Goal: Task Accomplishment & Management: Use online tool/utility

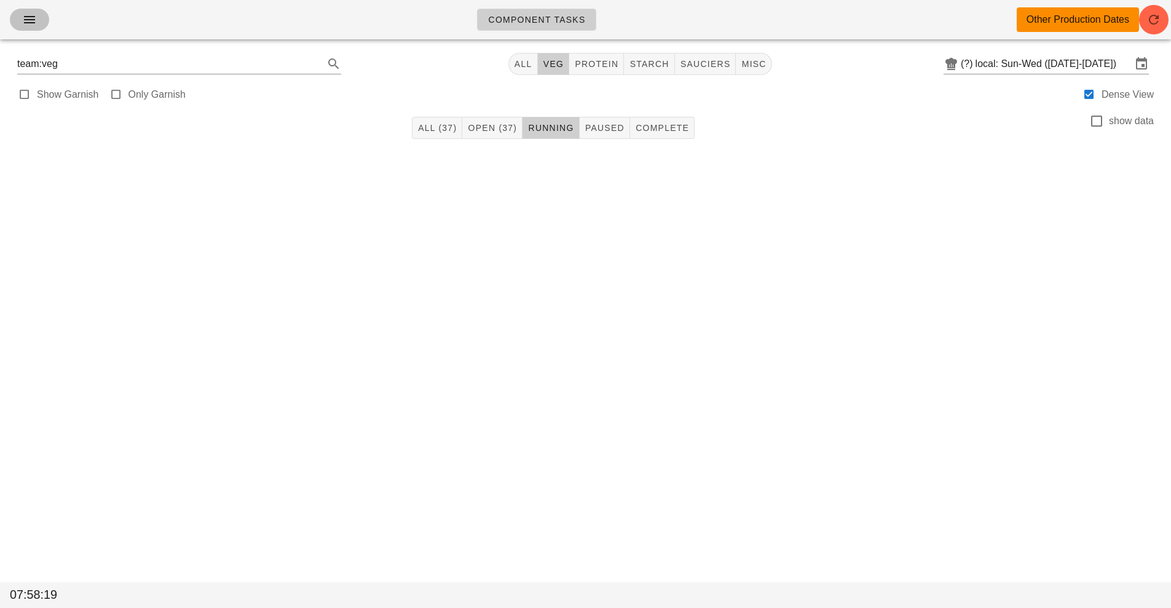
click at [18, 23] on button "button" at bounding box center [29, 20] width 39 height 22
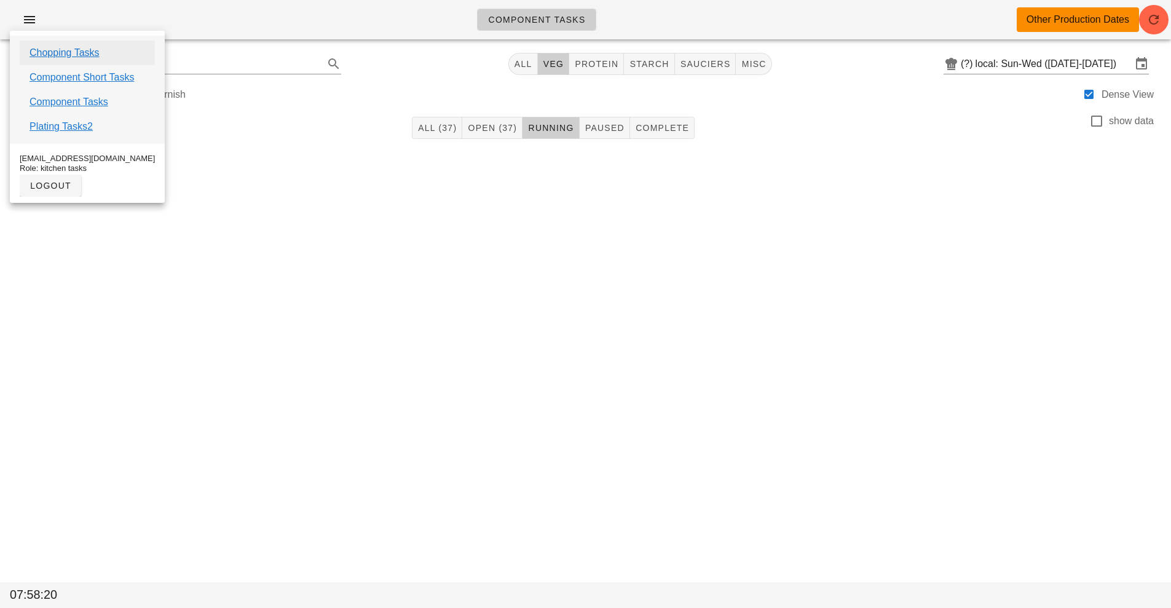
click at [96, 52] on link "Chopping Tasks" at bounding box center [64, 52] width 70 height 15
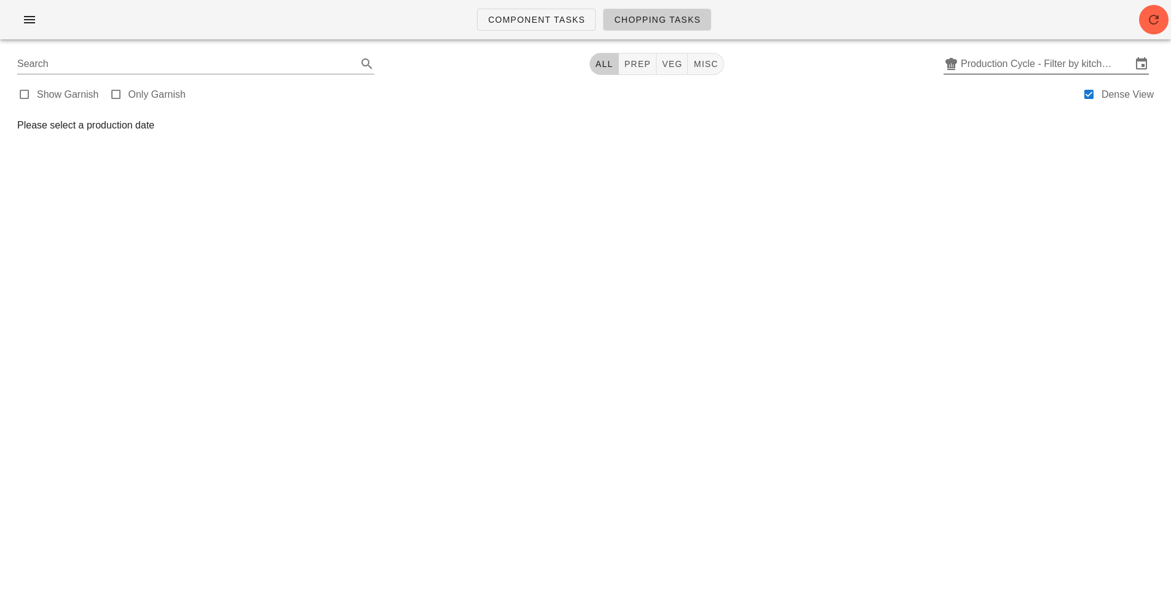
click at [1041, 60] on input "Production Cycle - Filter by kitchen production schedules" at bounding box center [1045, 64] width 171 height 20
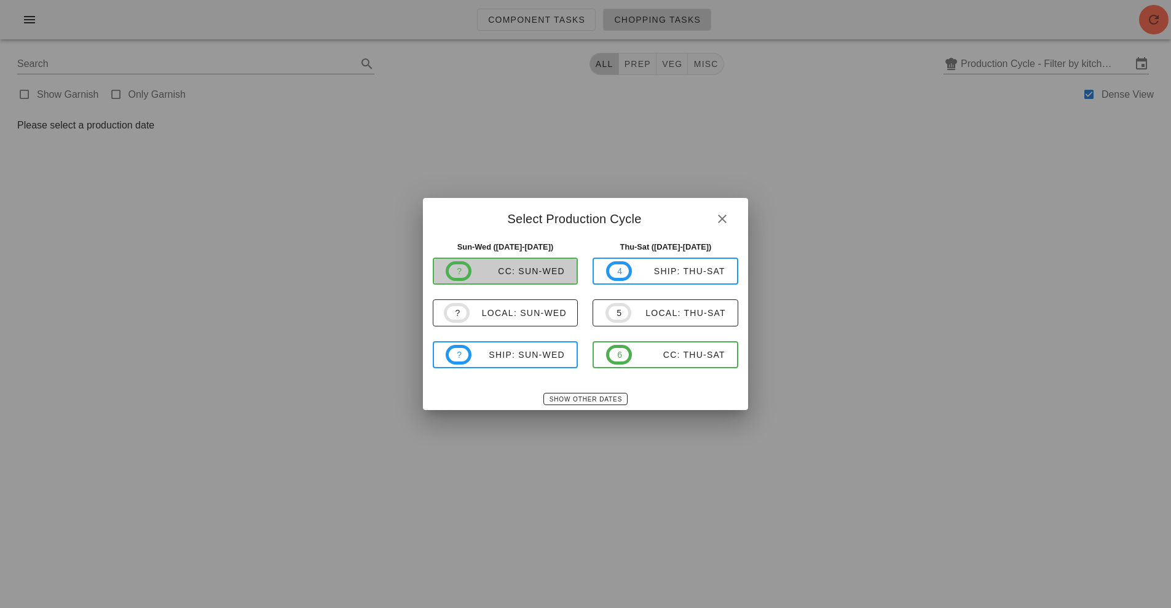
click at [513, 270] on div "CC: Sun-Wed" at bounding box center [517, 271] width 93 height 10
type input "CC: Sun-Wed (Aug 31-Sep 3)"
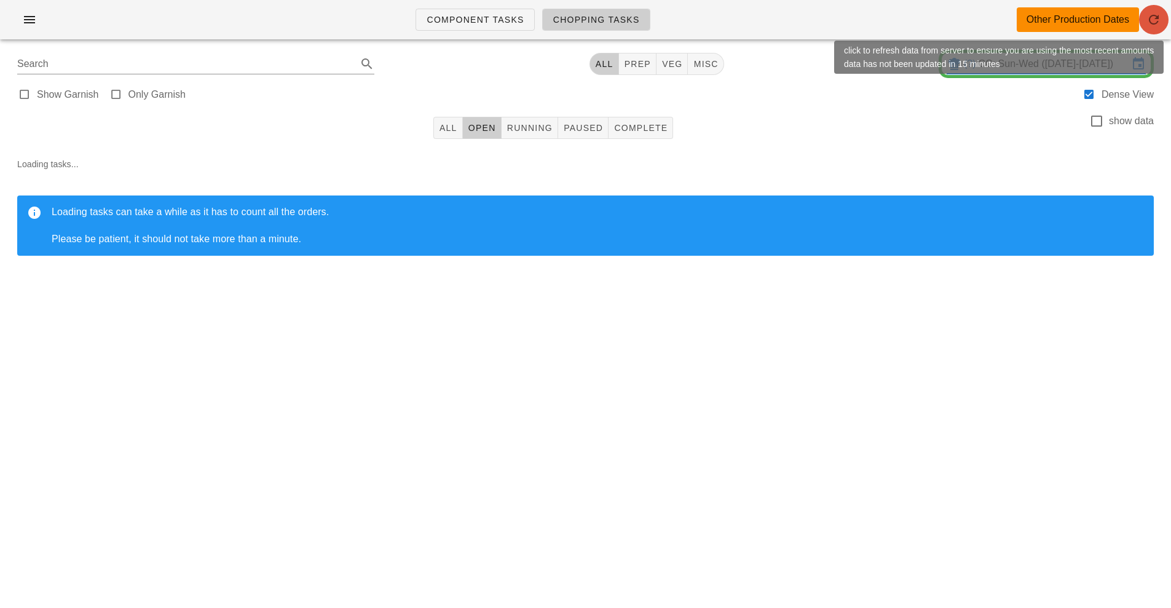
click at [1150, 29] on button "button" at bounding box center [1153, 19] width 29 height 29
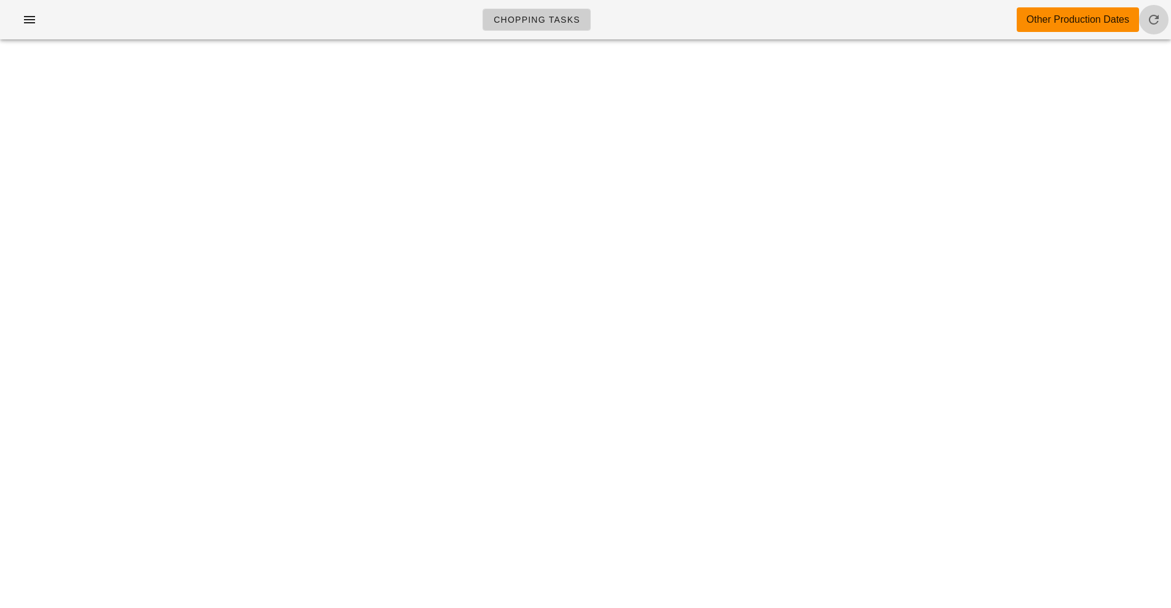
click at [1145, 17] on span "button" at bounding box center [1153, 19] width 29 height 15
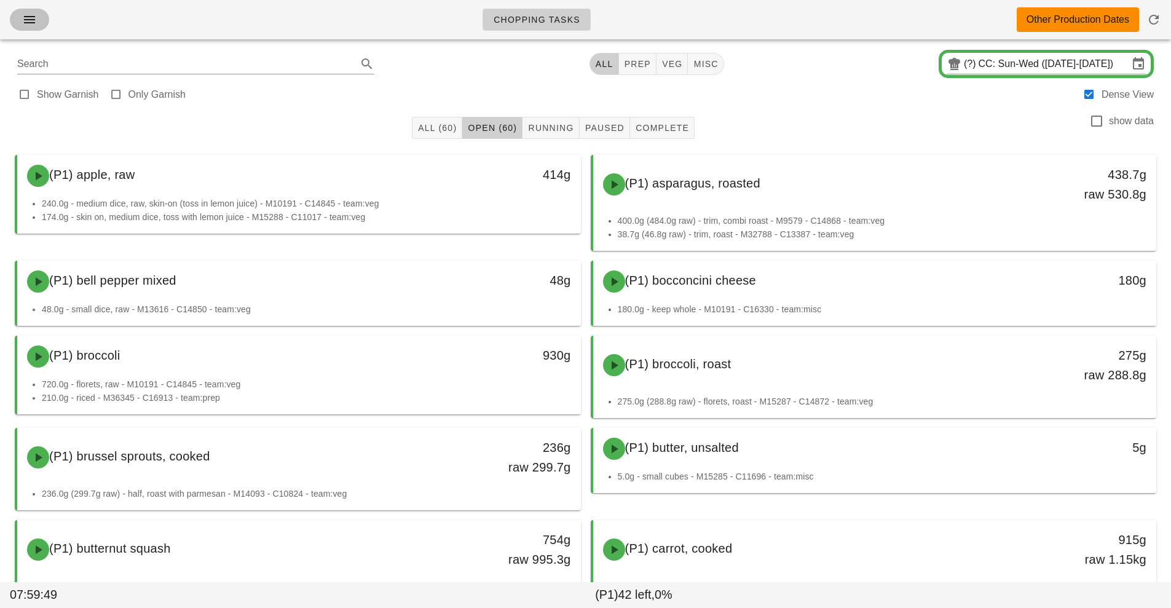
click at [22, 19] on icon "button" at bounding box center [29, 19] width 15 height 15
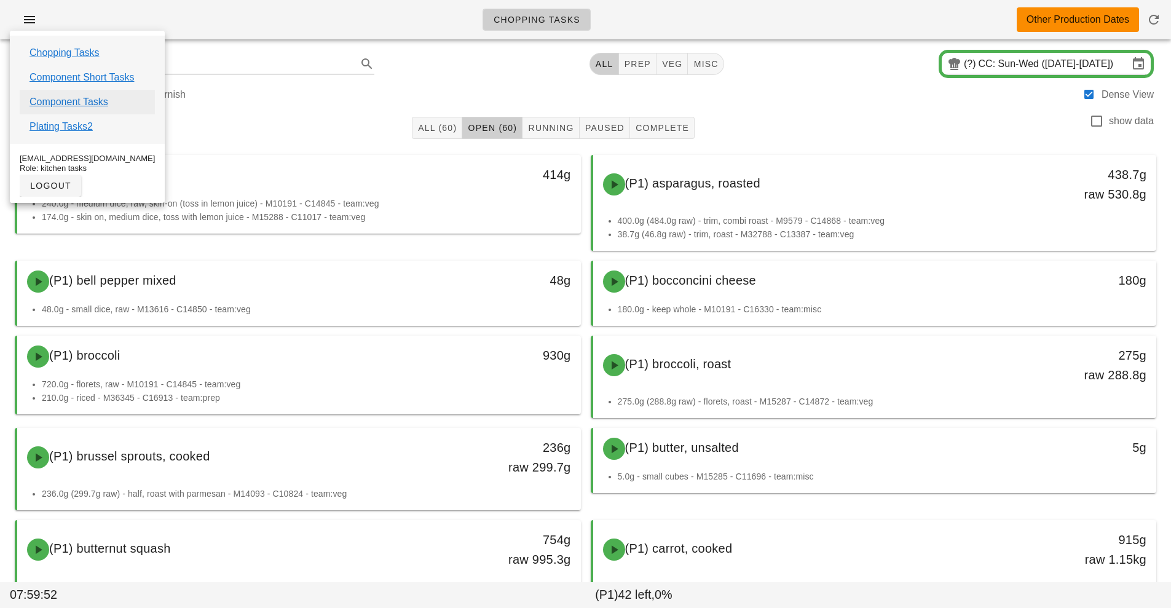
click at [103, 103] on link "Component Tasks" at bounding box center [68, 102] width 79 height 15
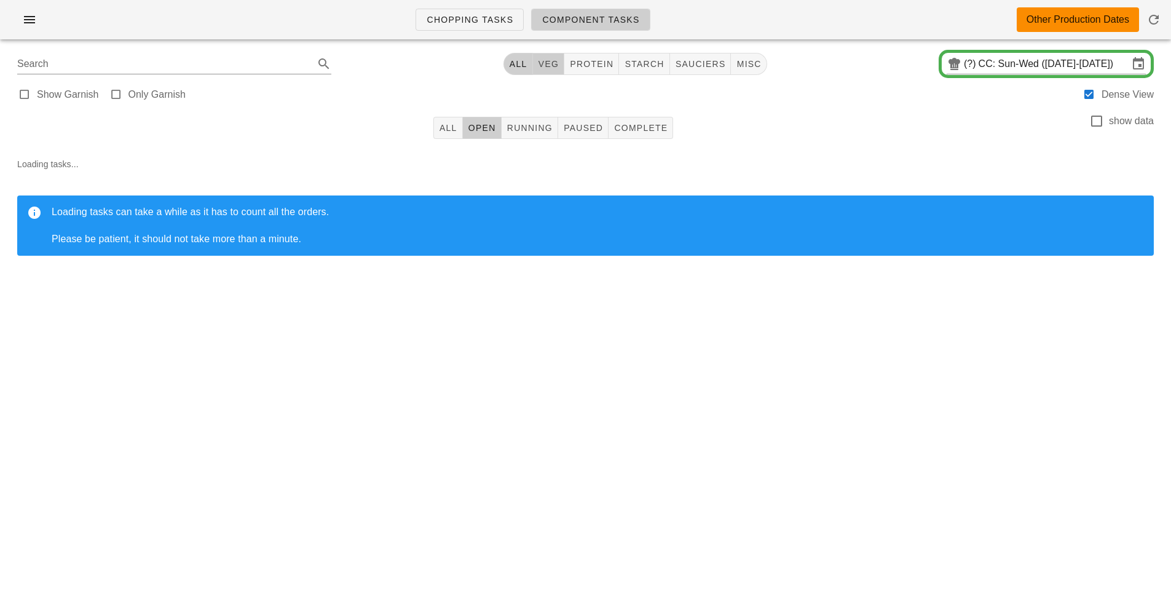
click at [547, 63] on span "veg" at bounding box center [549, 64] width 22 height 10
type input "team:veg"
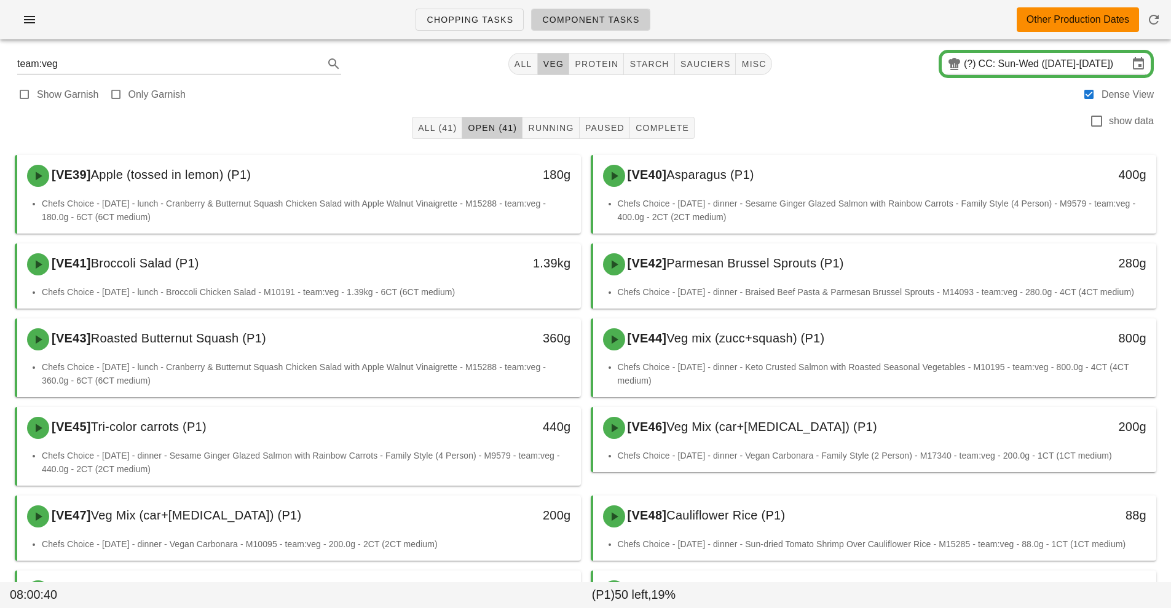
click at [0, 0] on div "Task started: [ST14] DB/Keto Granola - Fernanda" at bounding box center [0, 0] width 0 height 0
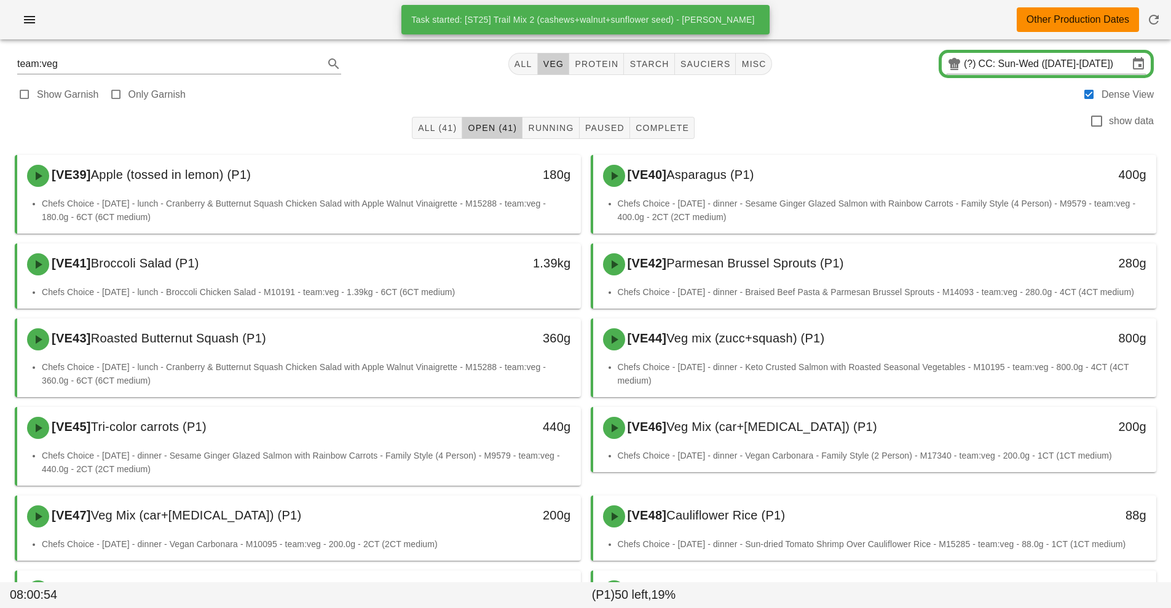
click at [337, 28] on div "Chopping Tasks Component Tasks Other Production Dates" at bounding box center [585, 19] width 1171 height 39
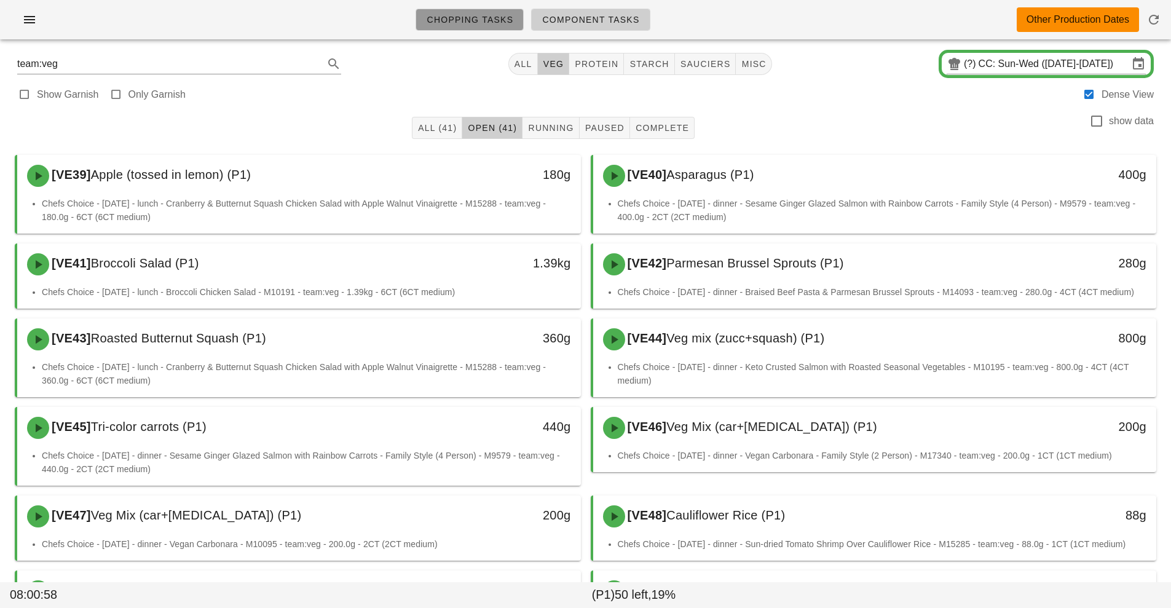
click at [460, 21] on span "Chopping Tasks" at bounding box center [469, 20] width 87 height 10
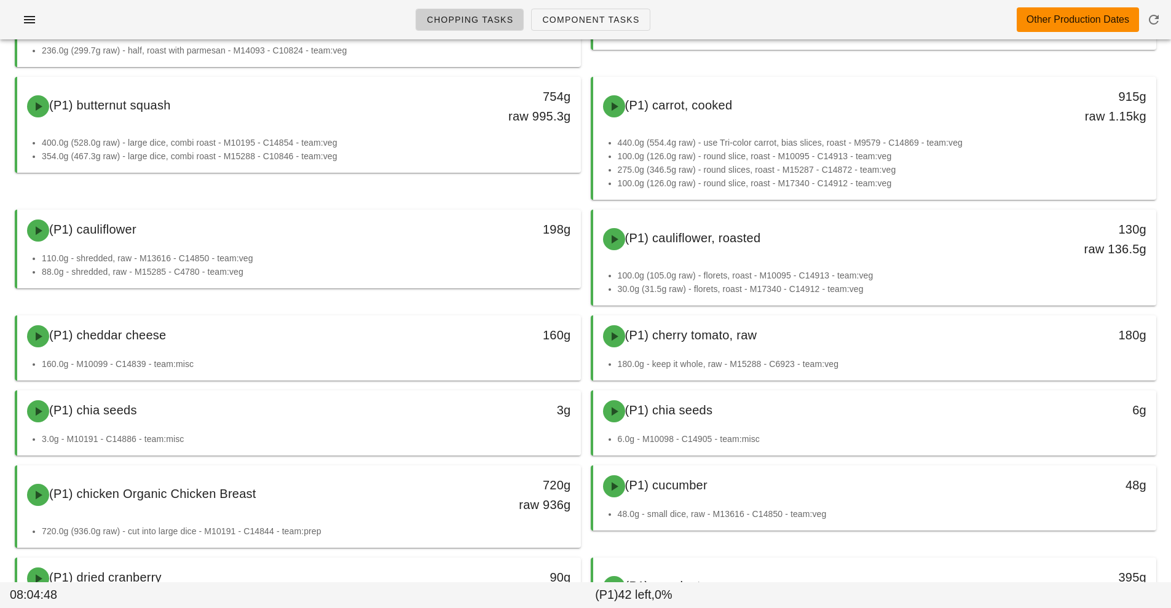
scroll to position [435, 0]
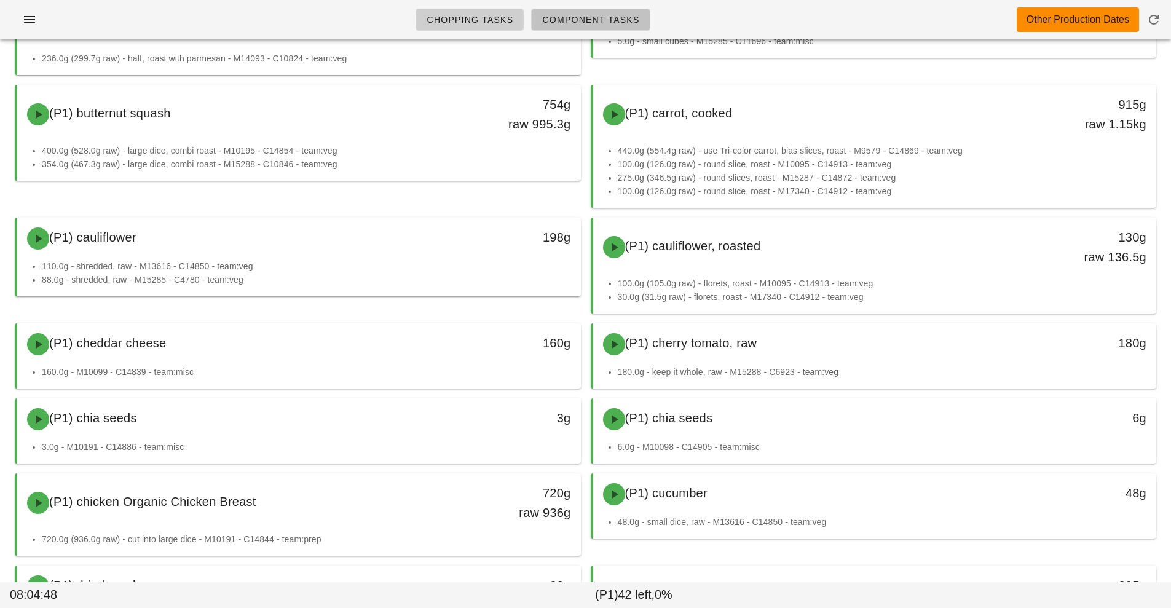
click at [586, 17] on span "Component Tasks" at bounding box center [590, 20] width 98 height 10
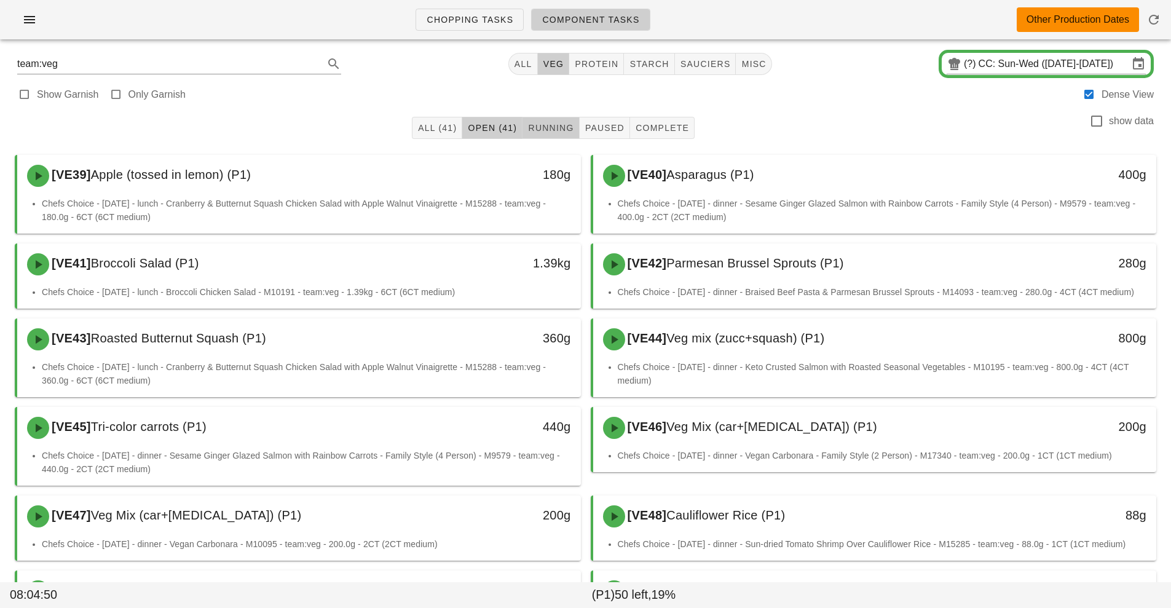
click at [548, 126] on span "Running" at bounding box center [550, 128] width 46 height 10
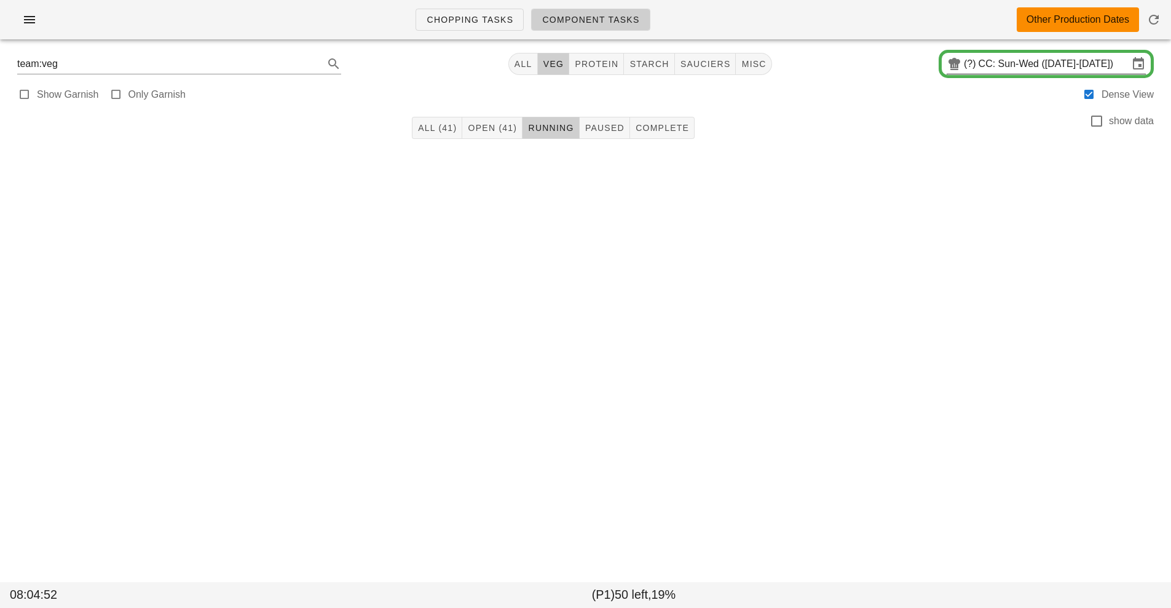
click at [1045, 64] on input "CC: Sun-Wed (Aug 31-Sep 3)" at bounding box center [1053, 64] width 150 height 20
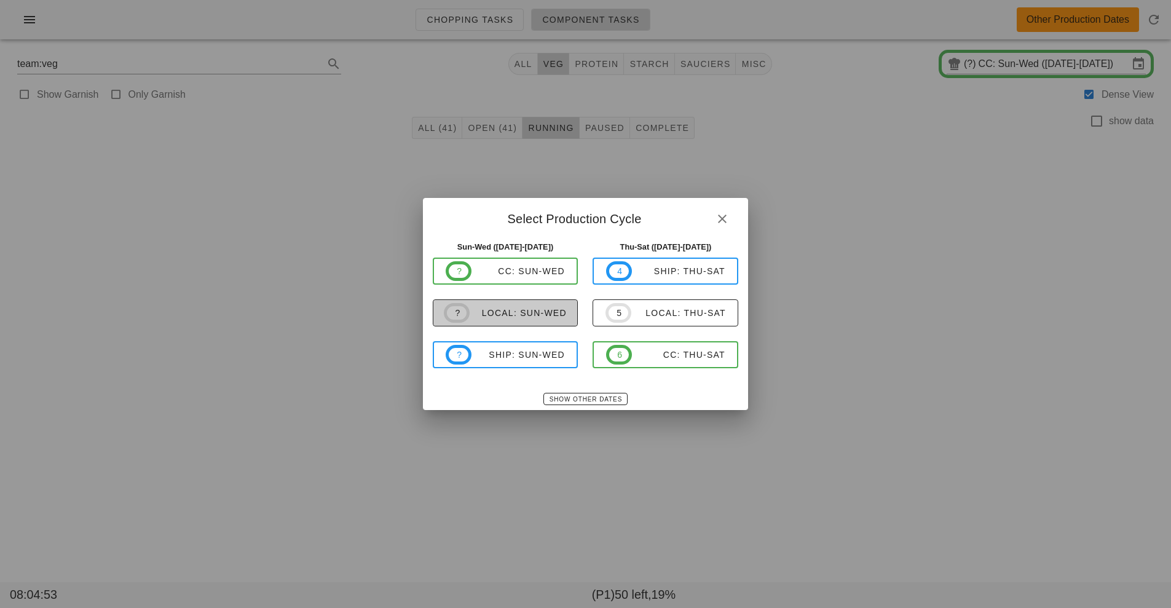
click at [510, 312] on div "local: Sun-Wed" at bounding box center [517, 313] width 97 height 10
type input "local: Sun-Wed ([DATE]-[DATE])"
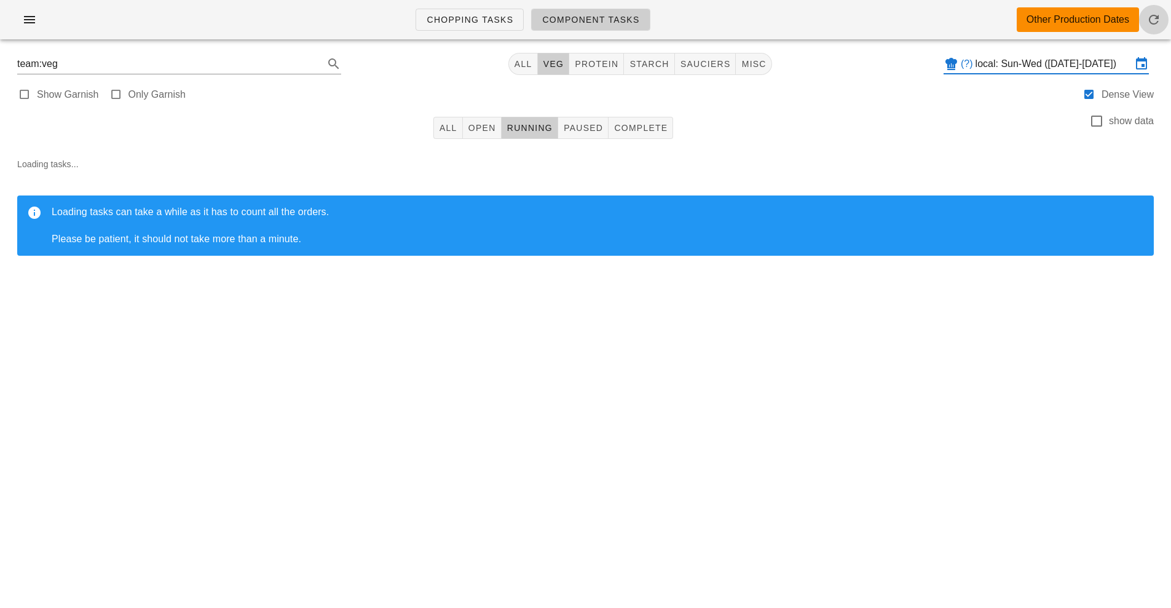
click at [1154, 20] on icon "button" at bounding box center [1153, 19] width 15 height 15
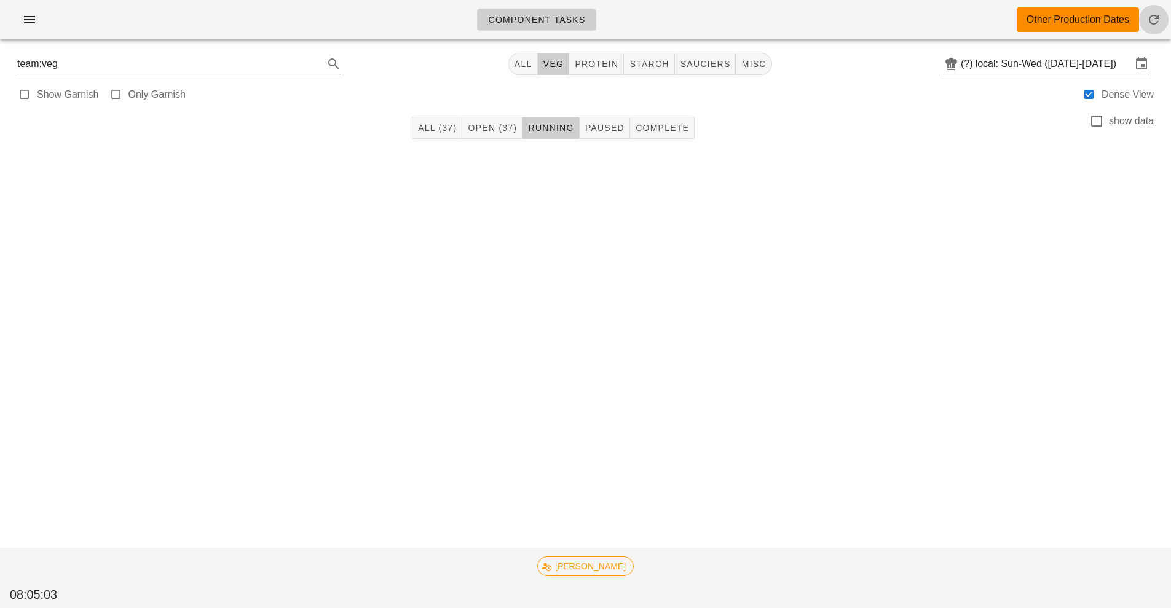
click at [1155, 34] on button "button" at bounding box center [1153, 19] width 29 height 29
click at [425, 128] on span "All (37)" at bounding box center [436, 128] width 39 height 10
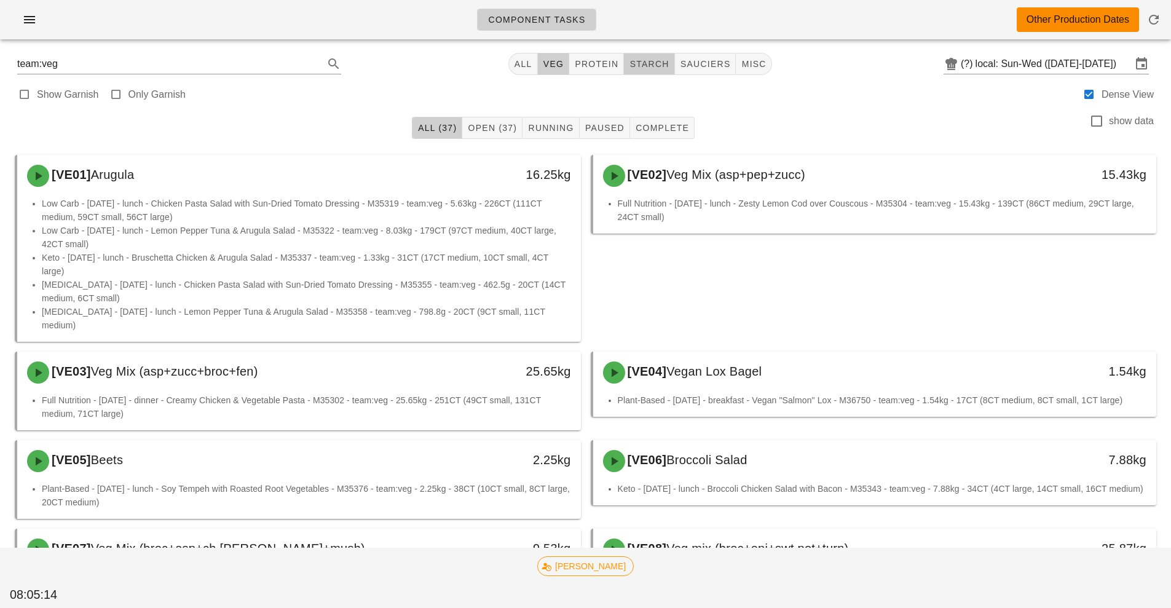
click at [650, 67] on span "starch" at bounding box center [649, 64] width 40 height 10
type input "team:starch"
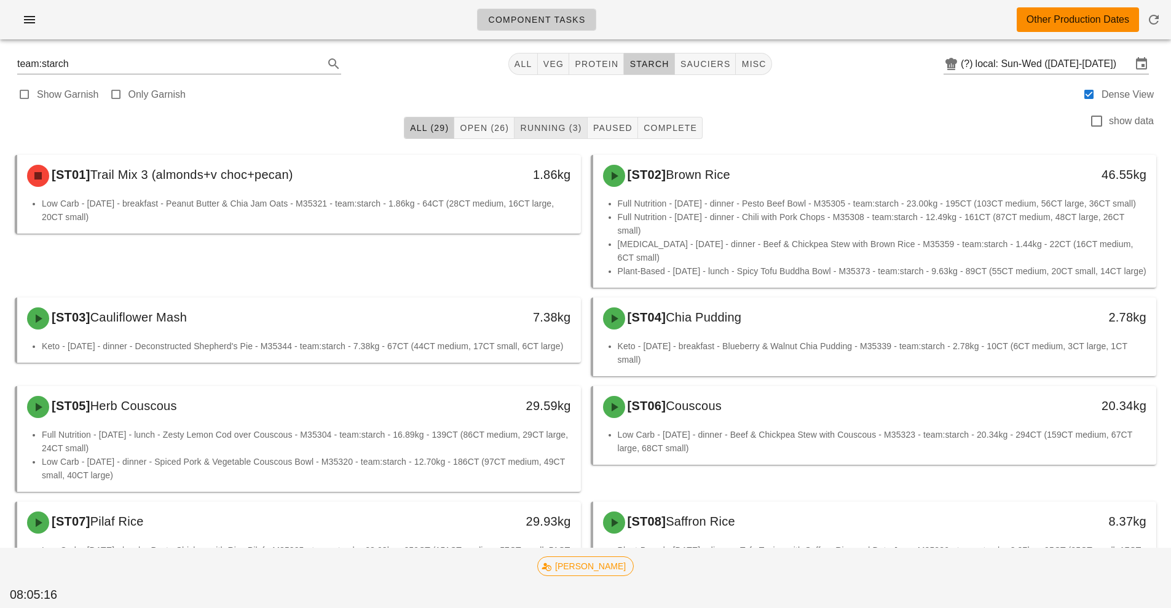
click at [556, 125] on span "Running (3)" at bounding box center [550, 128] width 62 height 10
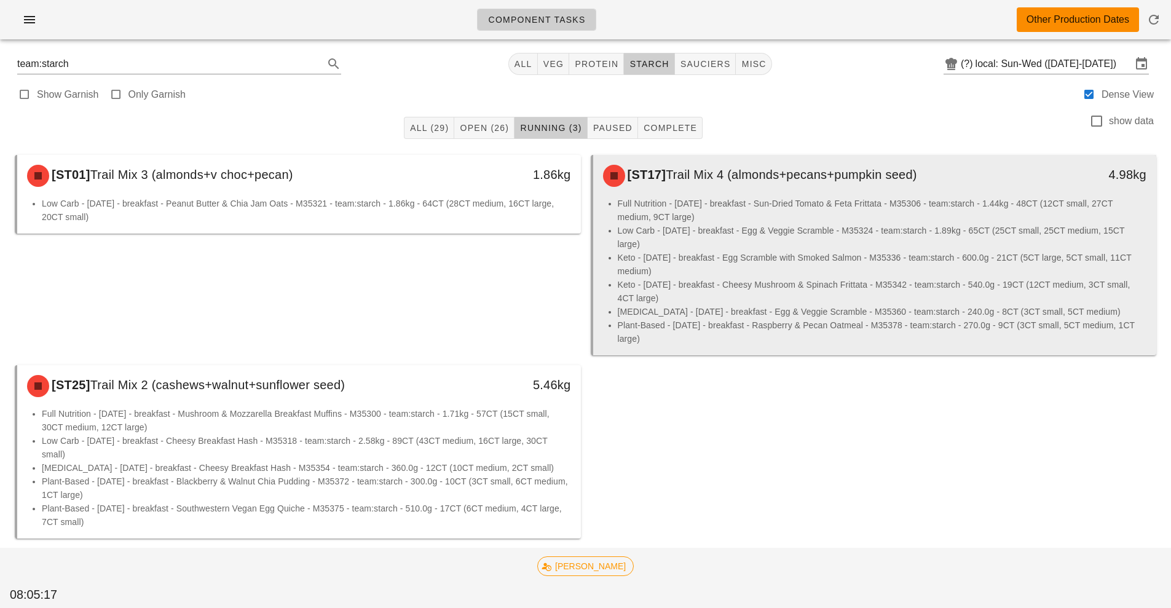
click at [737, 251] on li "Keto - [DATE] - breakfast - Egg Scramble with Smoked Salmon - M35336 - team:sta…" at bounding box center [882, 264] width 529 height 27
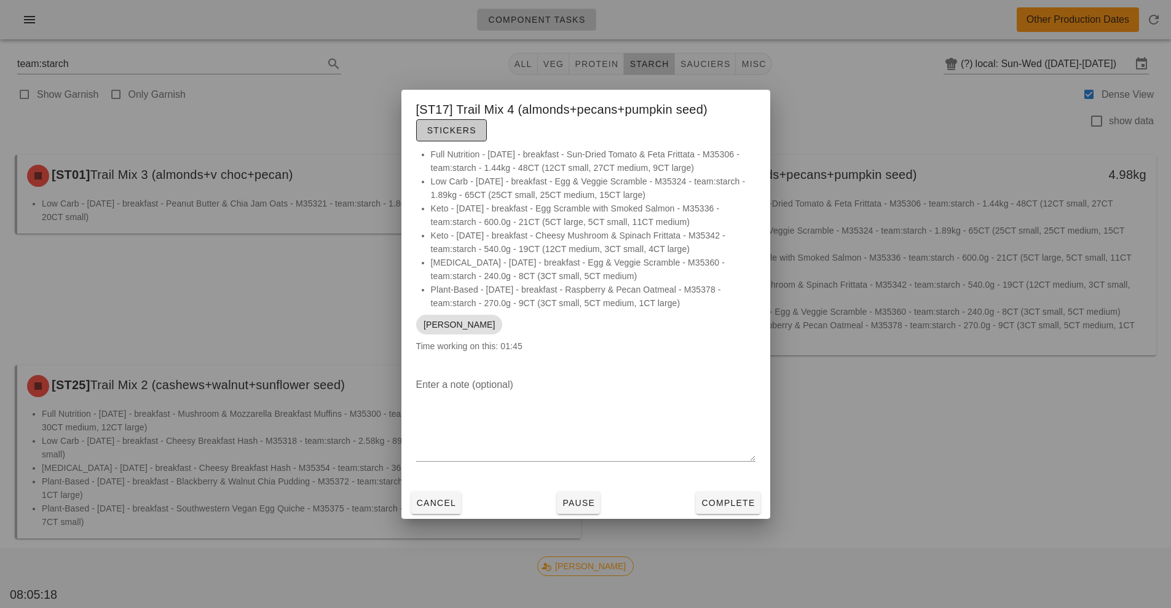
click at [437, 127] on span "Stickers" at bounding box center [451, 130] width 50 height 10
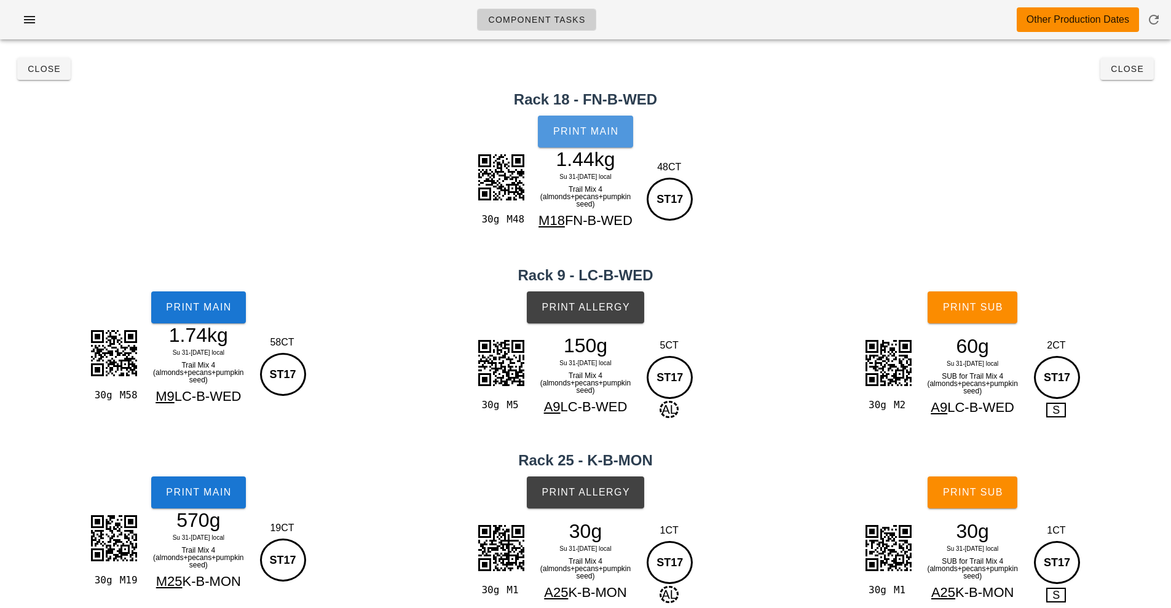
click at [581, 132] on span "Print Main" at bounding box center [585, 131] width 66 height 11
click at [213, 305] on span "Print Main" at bounding box center [198, 307] width 66 height 11
click at [211, 485] on button "Print Main" at bounding box center [198, 492] width 95 height 32
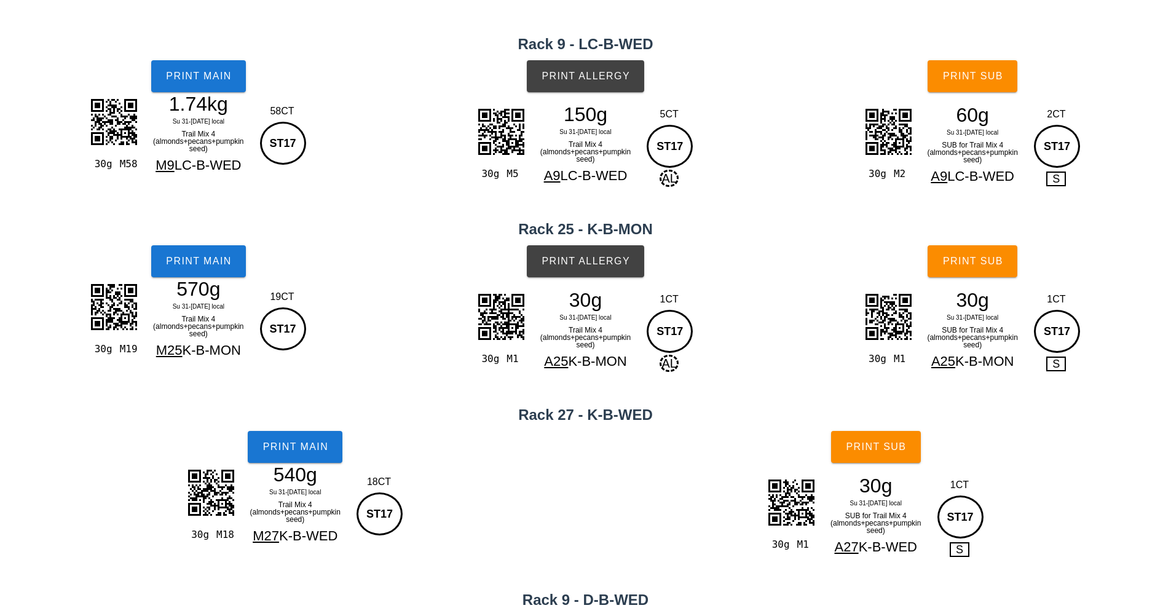
scroll to position [232, 0]
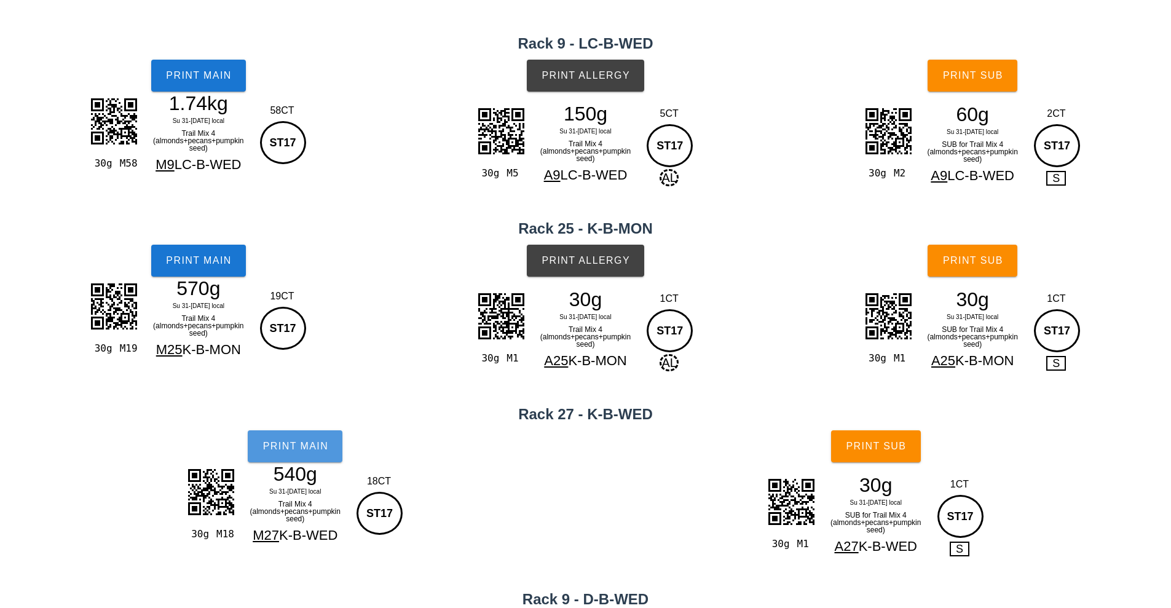
click at [295, 448] on span "Print Main" at bounding box center [295, 446] width 66 height 11
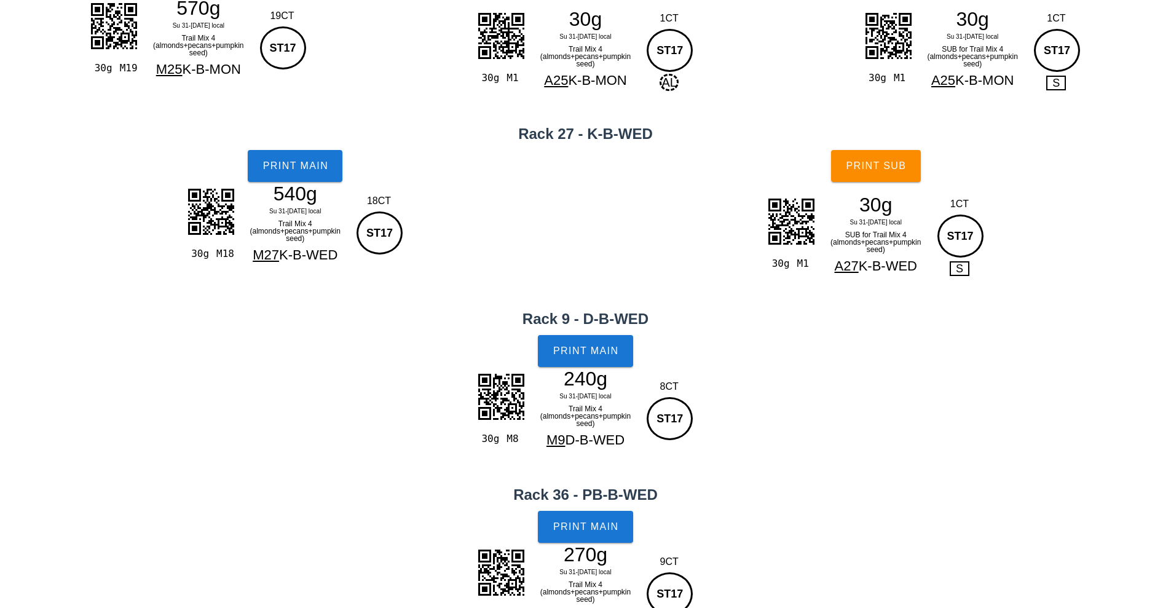
scroll to position [519, 0]
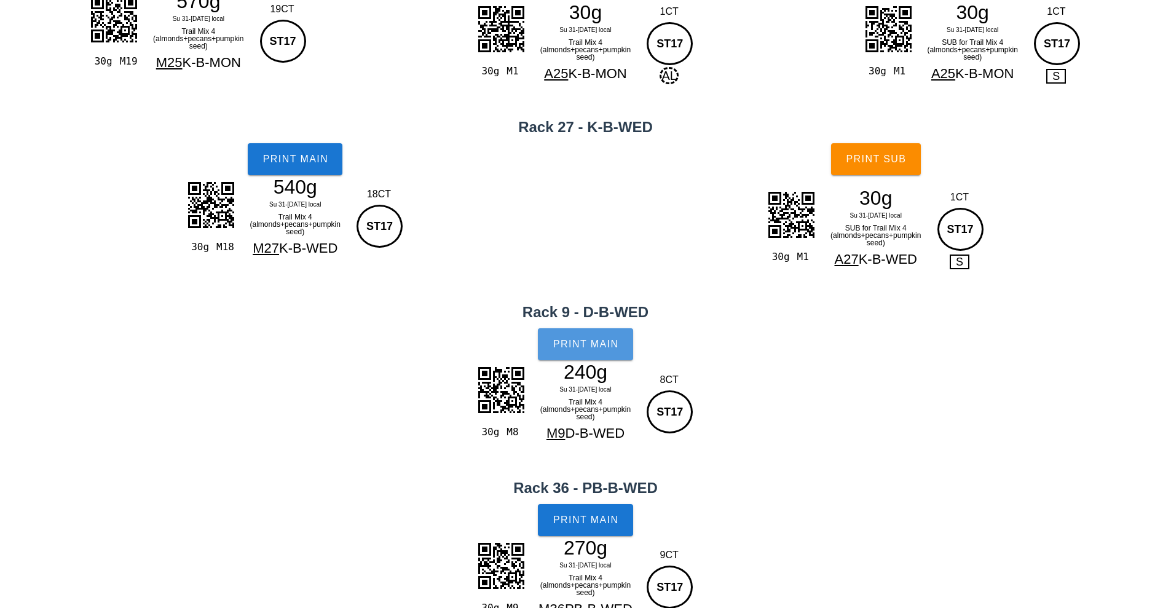
click at [588, 348] on span "Print Main" at bounding box center [585, 344] width 66 height 11
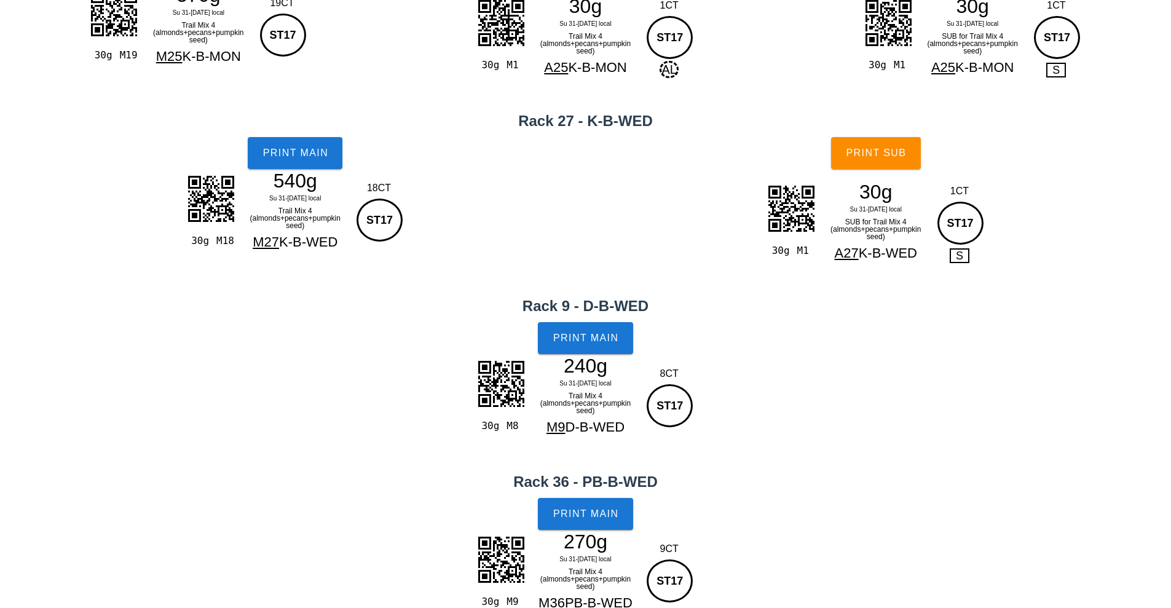
scroll to position [559, 0]
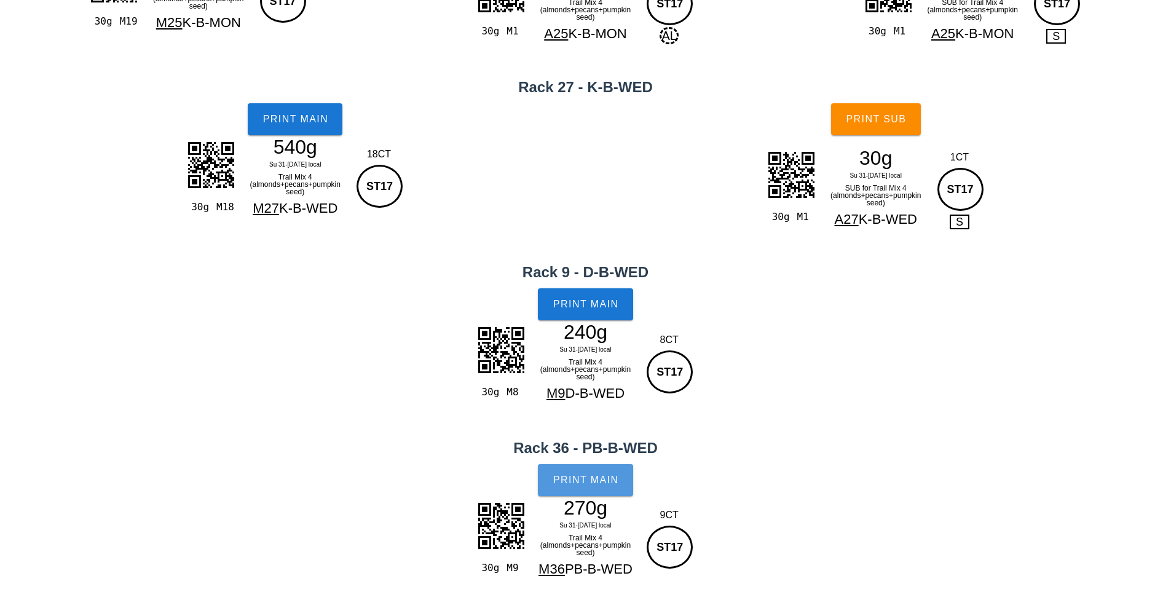
click at [585, 484] on span "Print Main" at bounding box center [585, 479] width 66 height 11
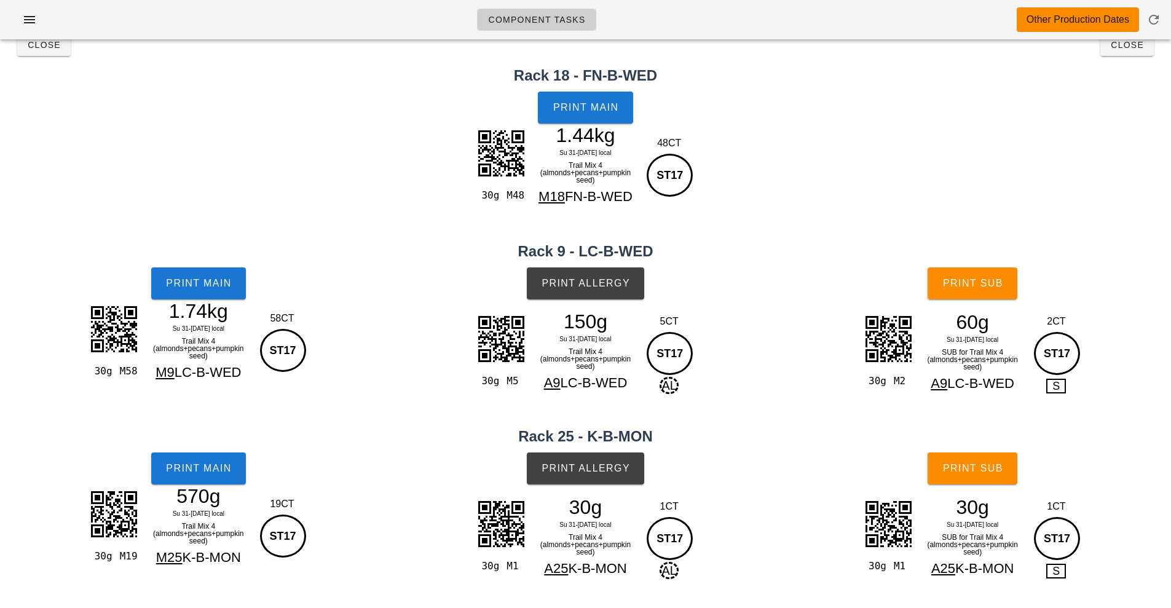
scroll to position [0, 0]
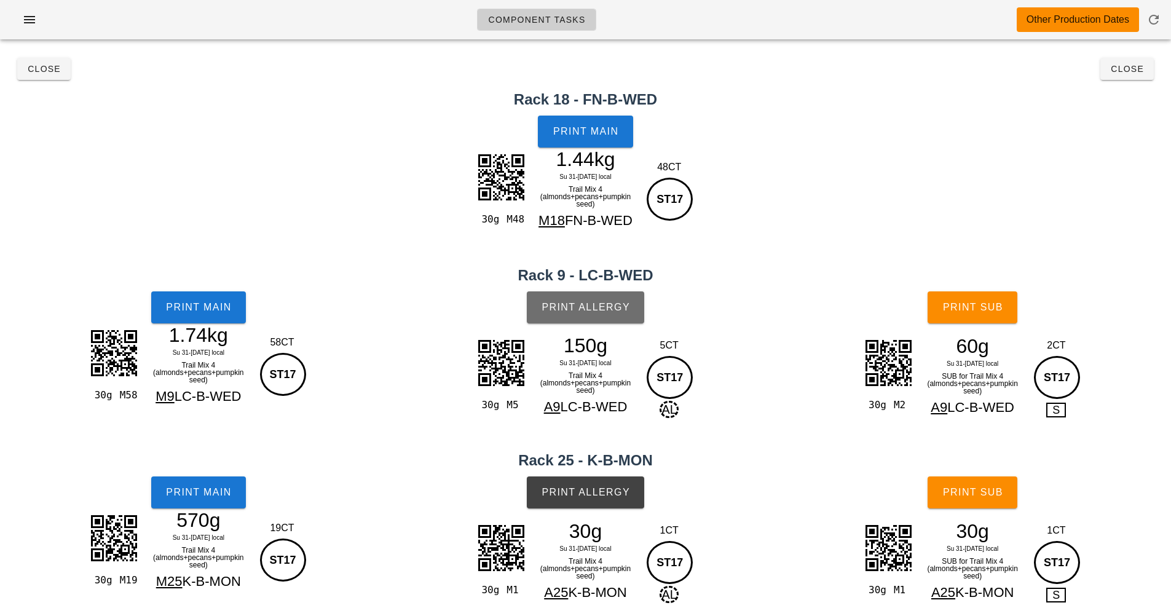
click at [576, 293] on button "Print Allergy" at bounding box center [585, 307] width 117 height 32
click at [601, 487] on span "Print Allergy" at bounding box center [585, 492] width 89 height 11
click at [968, 307] on span "Print Sub" at bounding box center [972, 307] width 61 height 11
click at [975, 497] on span "Print Sub" at bounding box center [972, 492] width 61 height 11
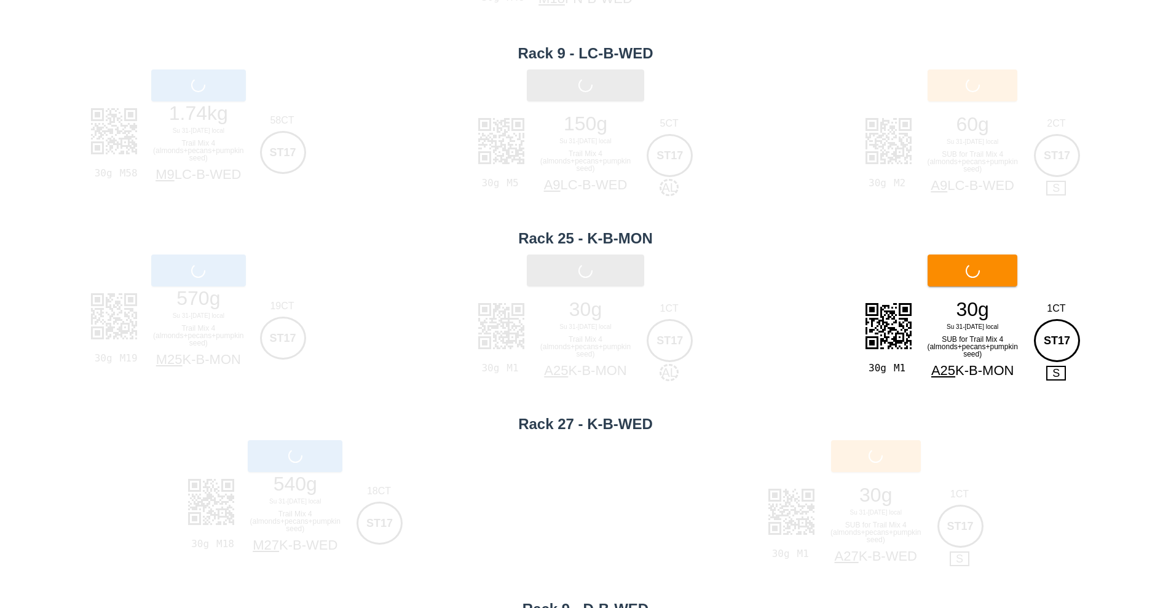
scroll to position [223, 0]
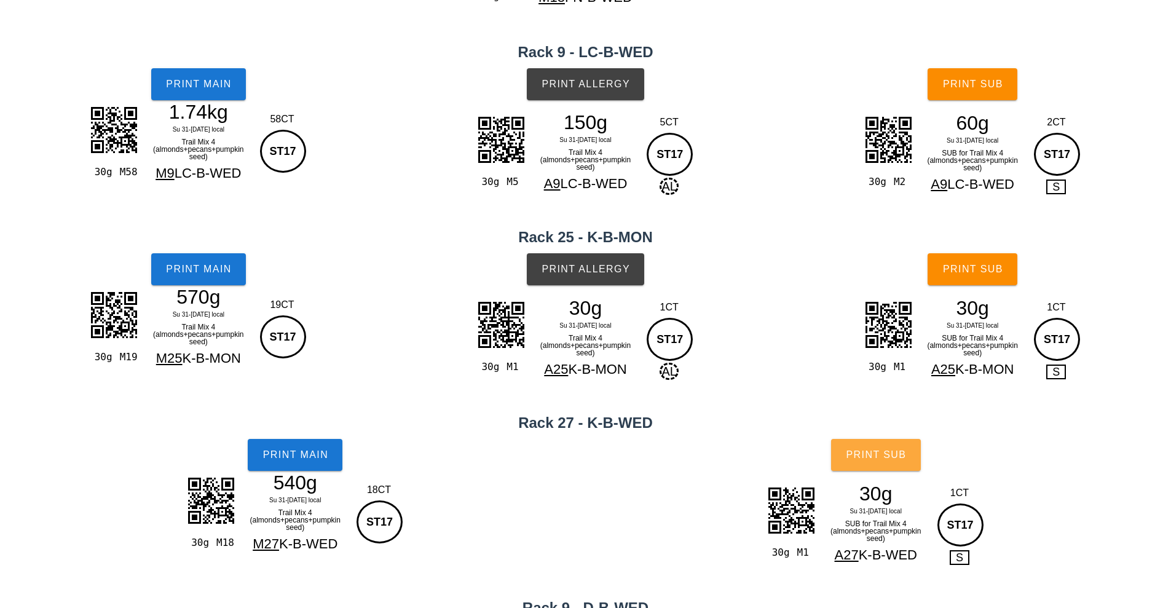
click at [889, 455] on span "Print Sub" at bounding box center [875, 454] width 61 height 11
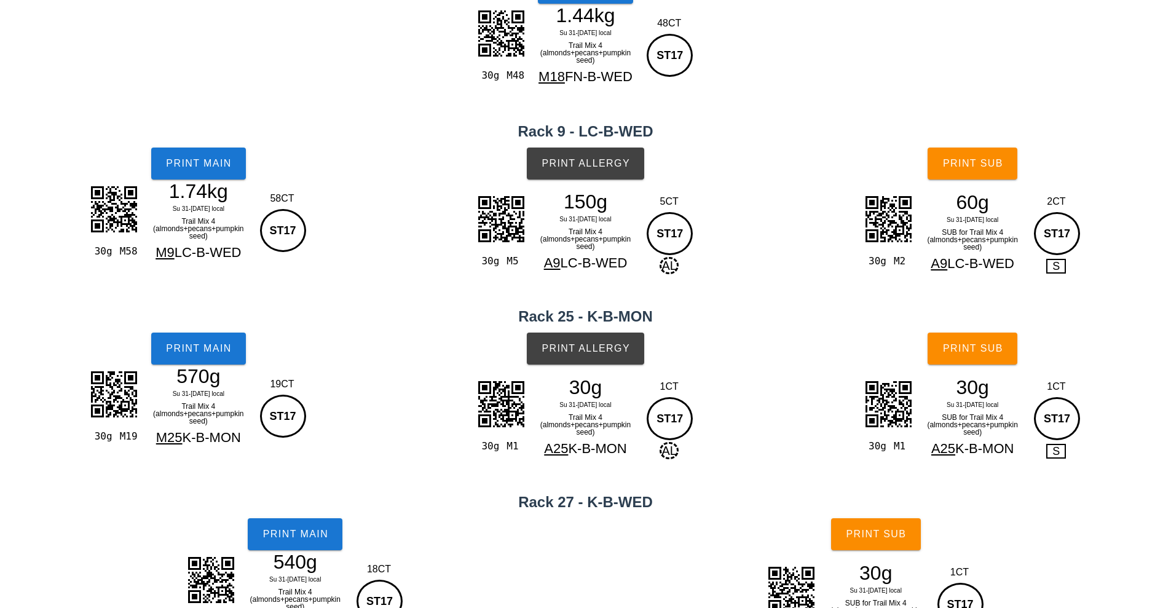
scroll to position [0, 0]
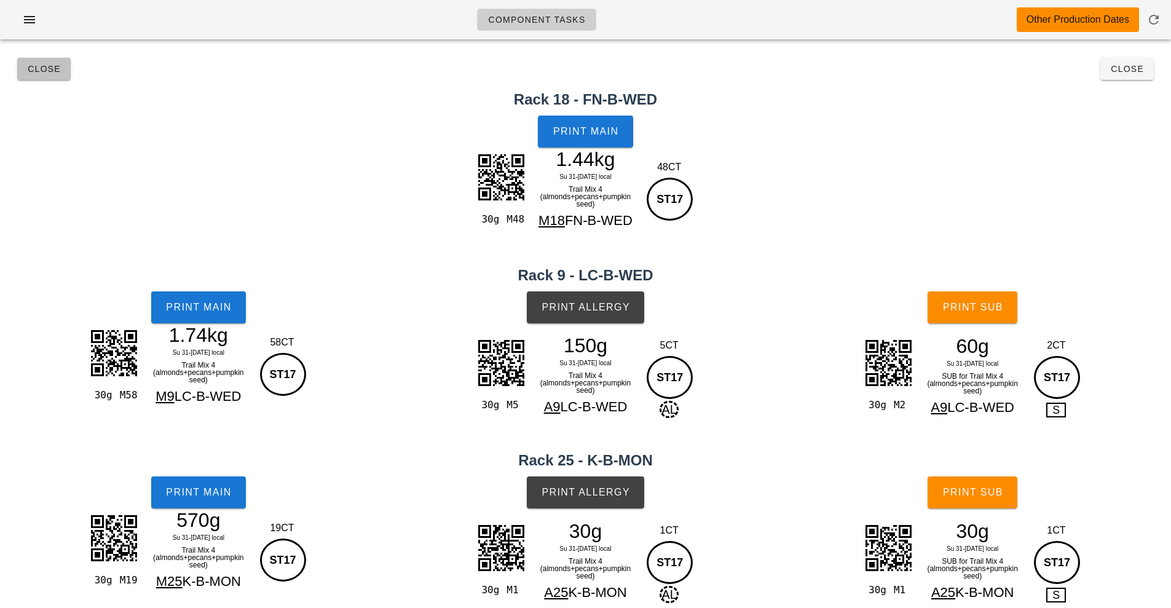
click at [41, 71] on span "Close" at bounding box center [44, 69] width 34 height 10
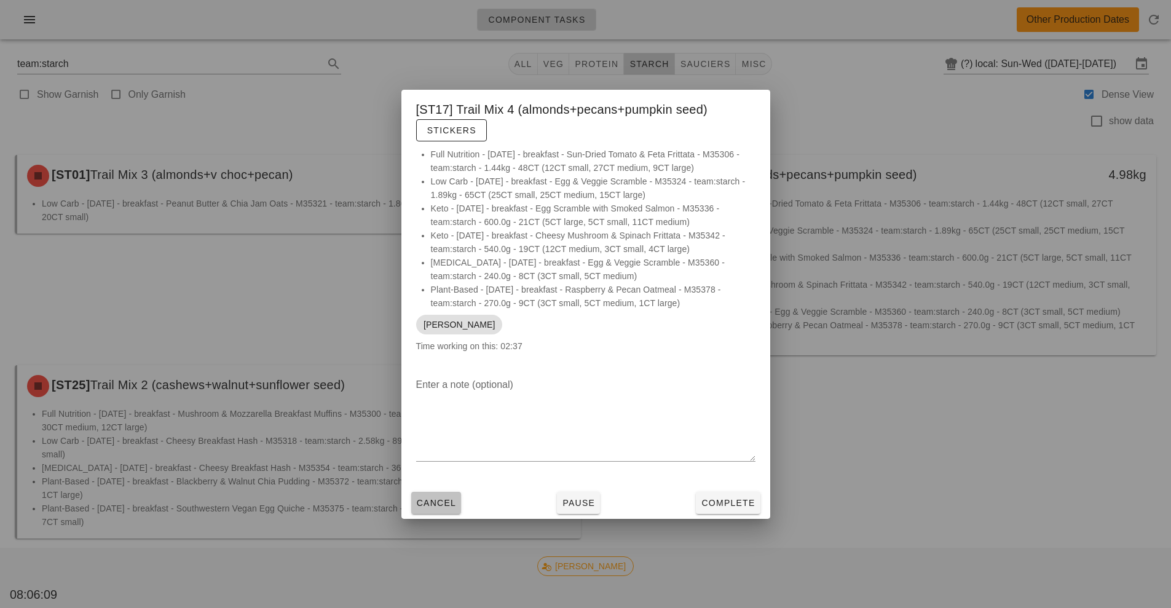
click at [437, 500] on span "Cancel" at bounding box center [436, 503] width 41 height 10
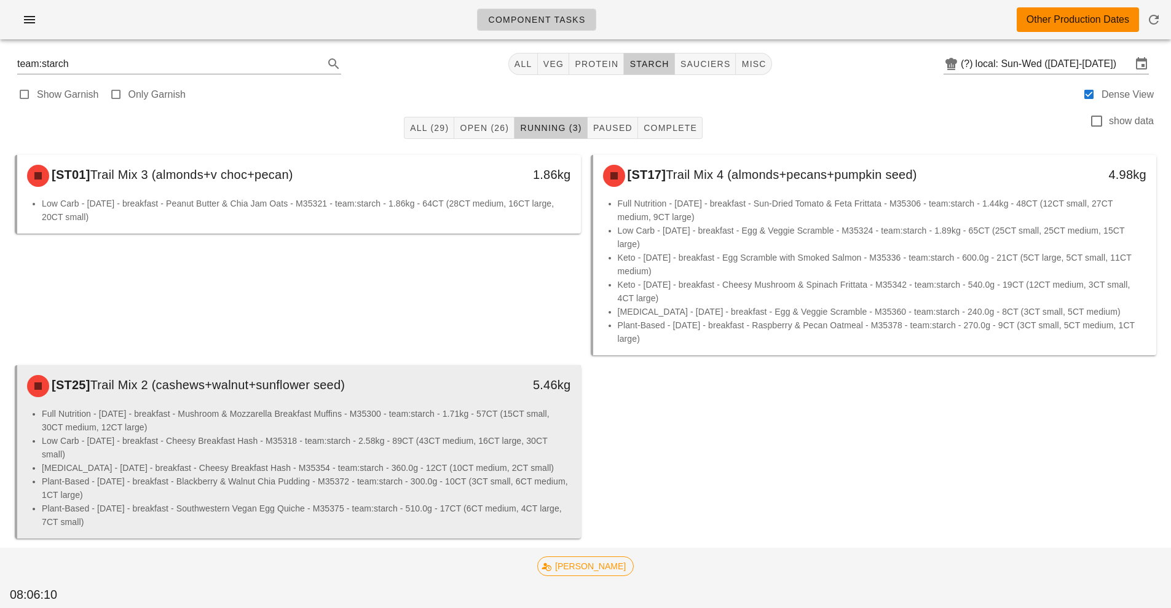
click at [330, 448] on li "Low Carb - [DATE] - breakfast - Cheesy Breakfast Hash - M35318 - team:starch - …" at bounding box center [306, 447] width 529 height 27
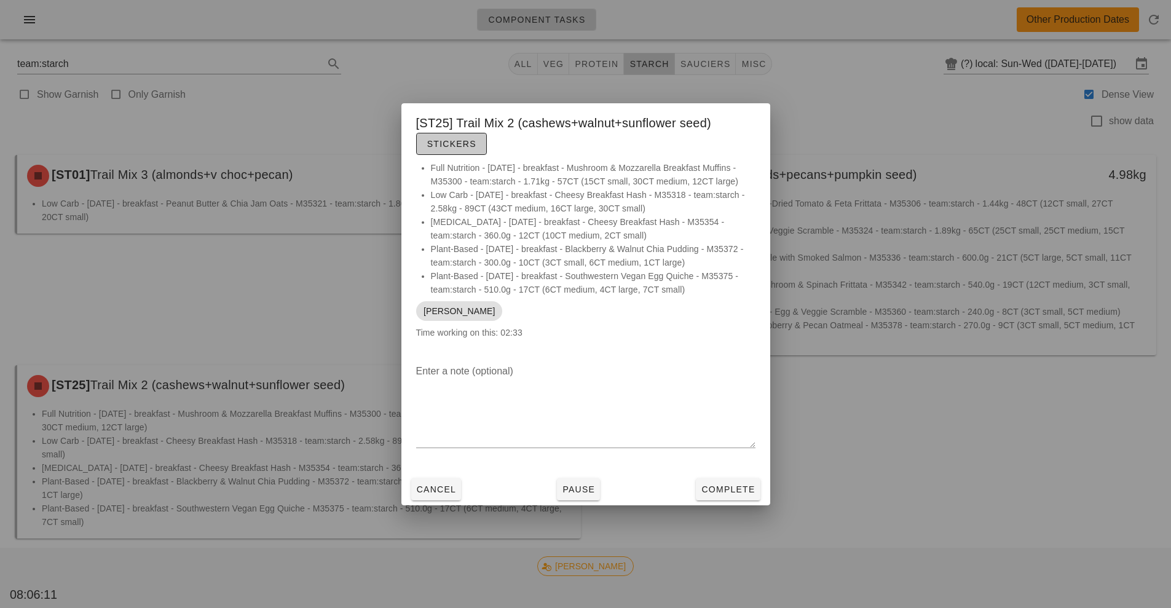
click at [454, 144] on span "Stickers" at bounding box center [451, 144] width 50 height 10
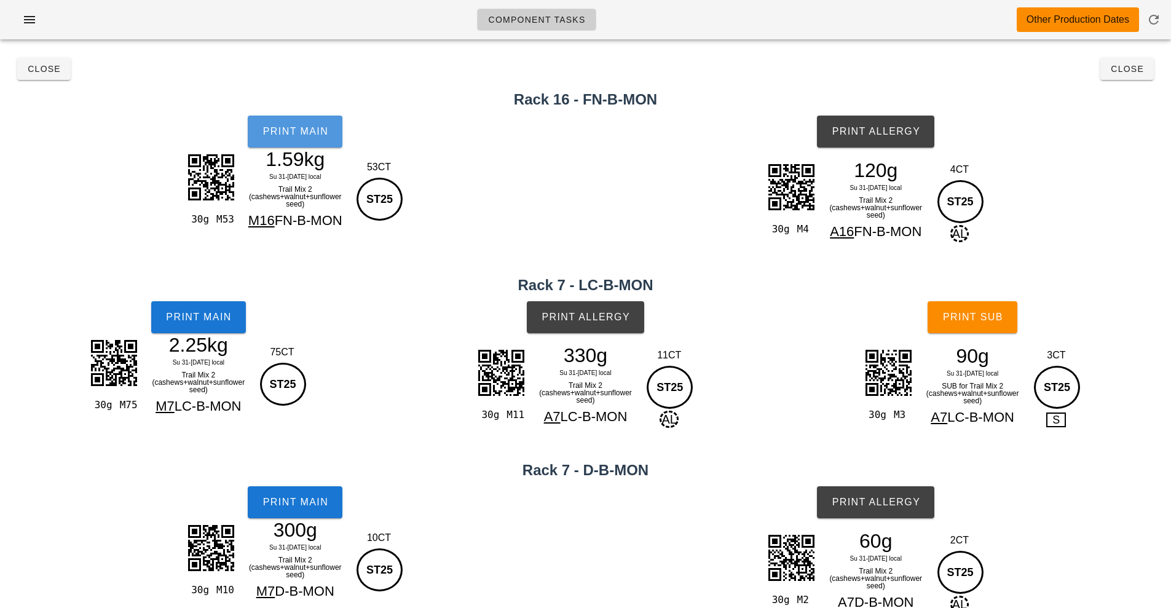
click at [293, 129] on span "Print Main" at bounding box center [295, 131] width 66 height 11
click at [212, 320] on span "Print Main" at bounding box center [198, 317] width 66 height 11
click at [293, 502] on span "Print Main" at bounding box center [295, 502] width 66 height 11
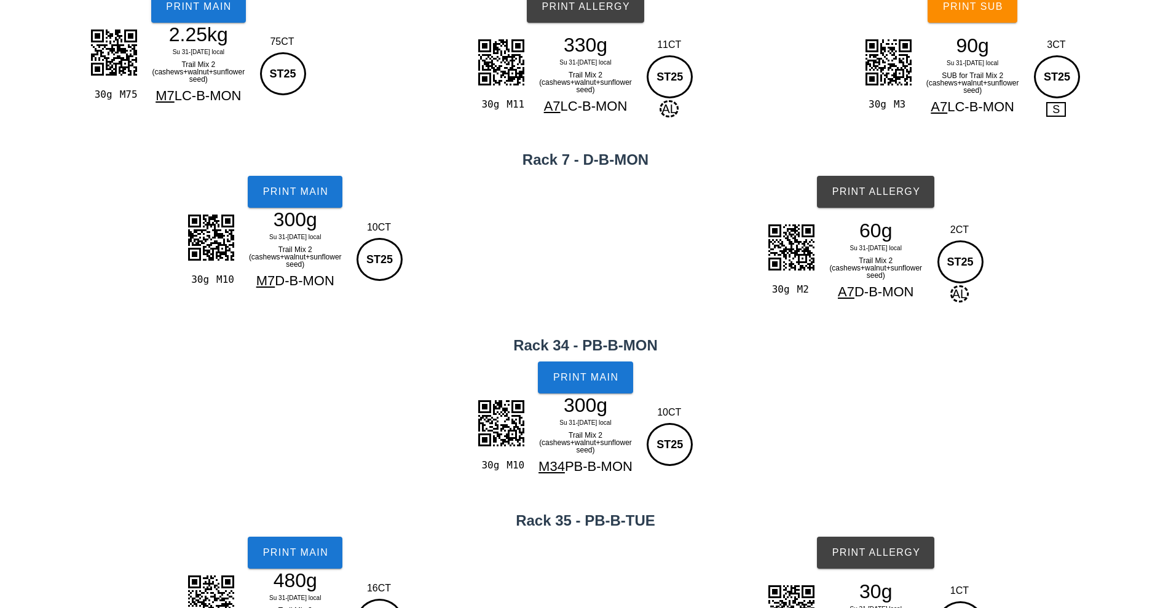
scroll to position [318, 0]
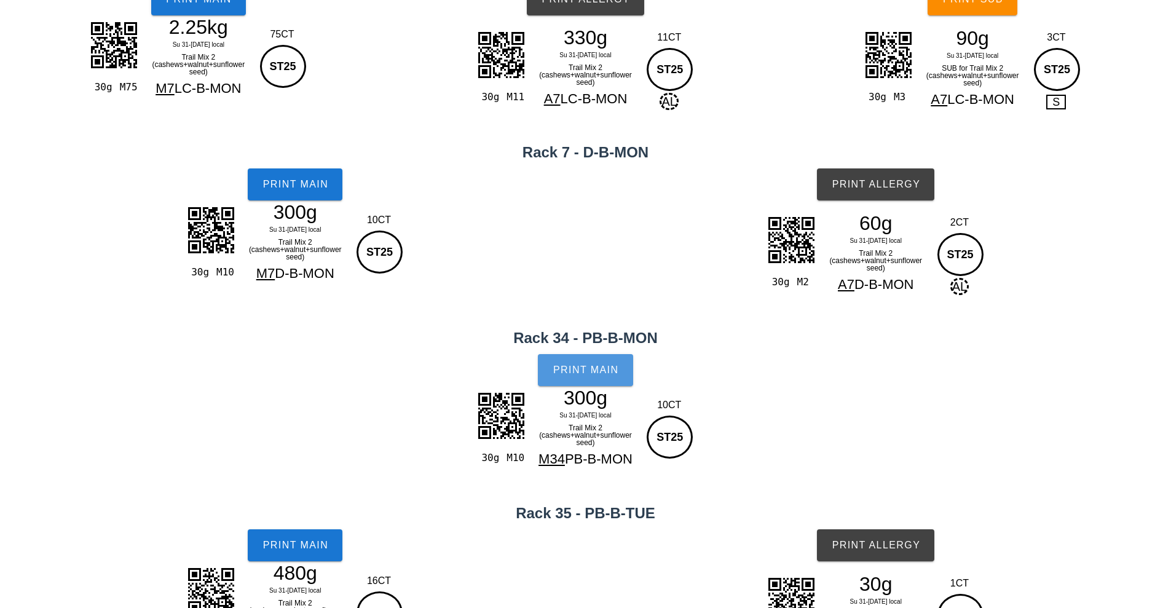
click at [595, 375] on span "Print Main" at bounding box center [585, 369] width 66 height 11
click at [302, 553] on button "Print Main" at bounding box center [295, 545] width 95 height 32
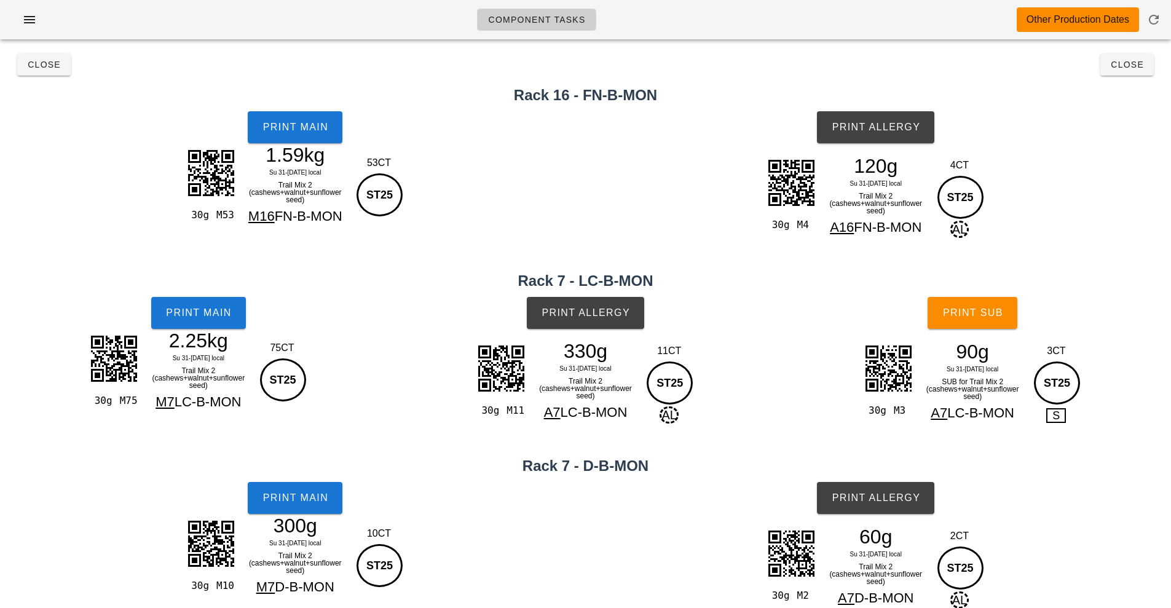
scroll to position [0, 0]
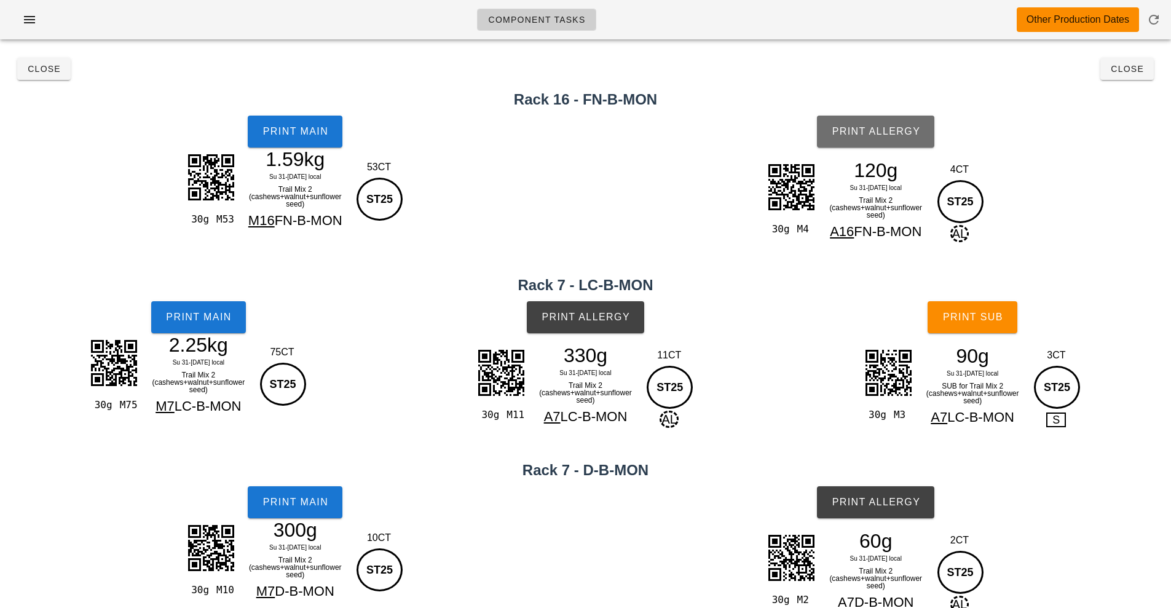
click at [868, 133] on span "Print Allergy" at bounding box center [875, 131] width 89 height 11
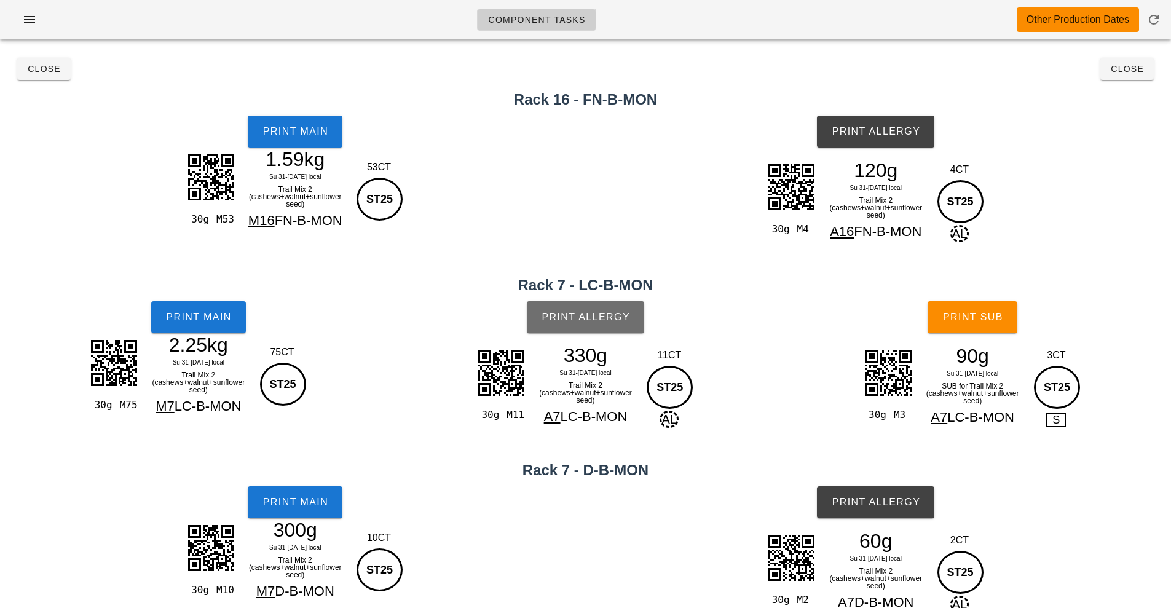
click at [587, 320] on span "Print Allergy" at bounding box center [585, 317] width 89 height 11
click at [892, 500] on span "Print Allergy" at bounding box center [875, 502] width 89 height 11
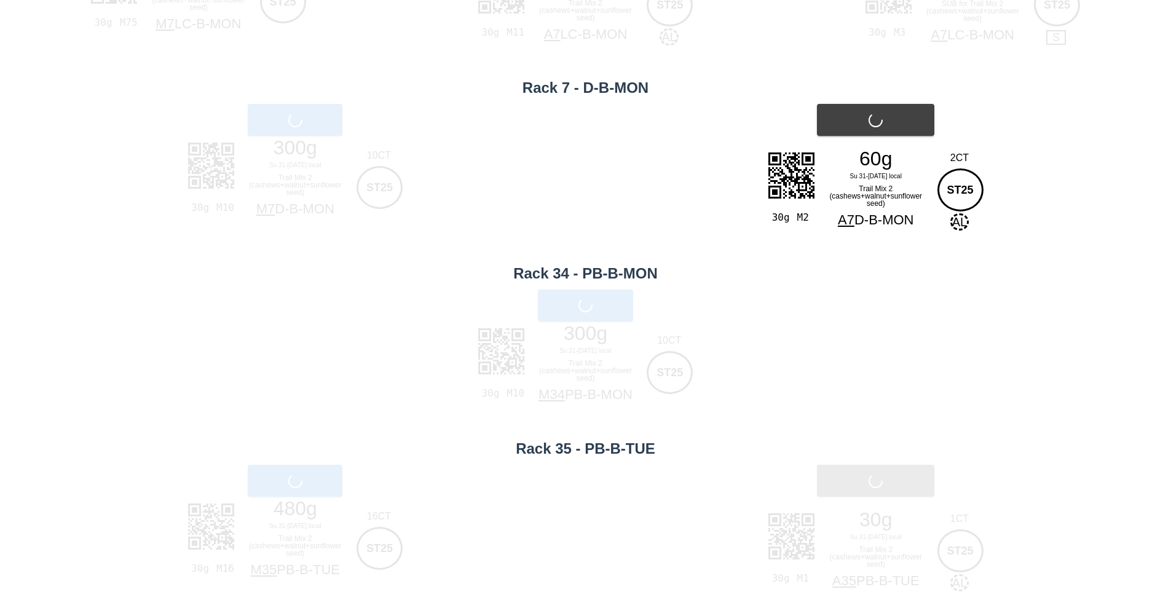
scroll to position [393, 0]
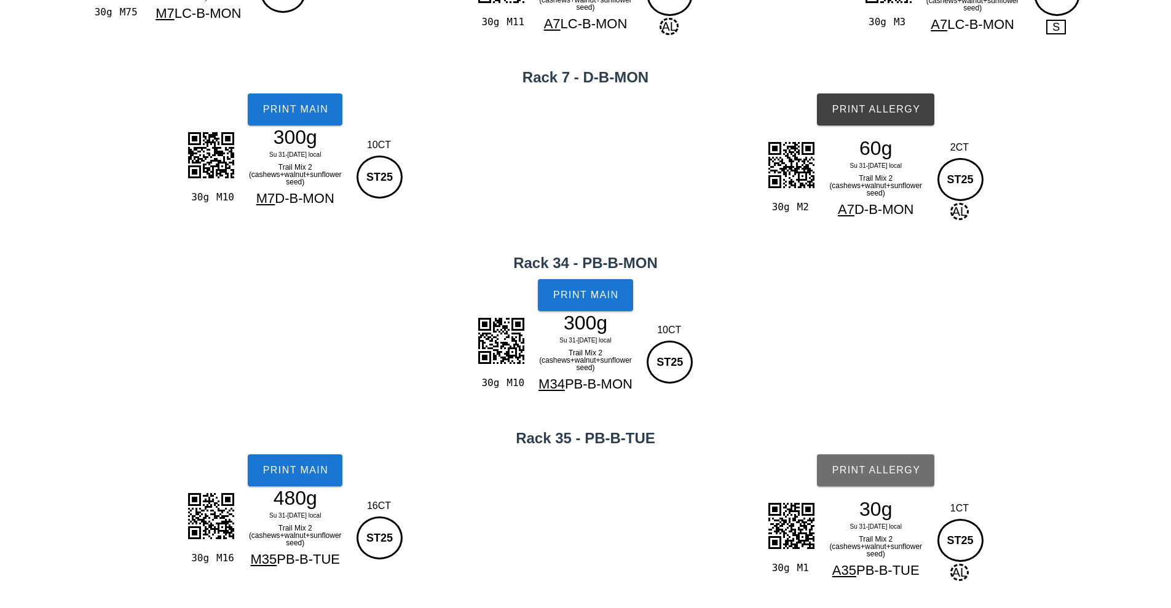
click at [882, 462] on button "Print Allergy" at bounding box center [875, 470] width 117 height 32
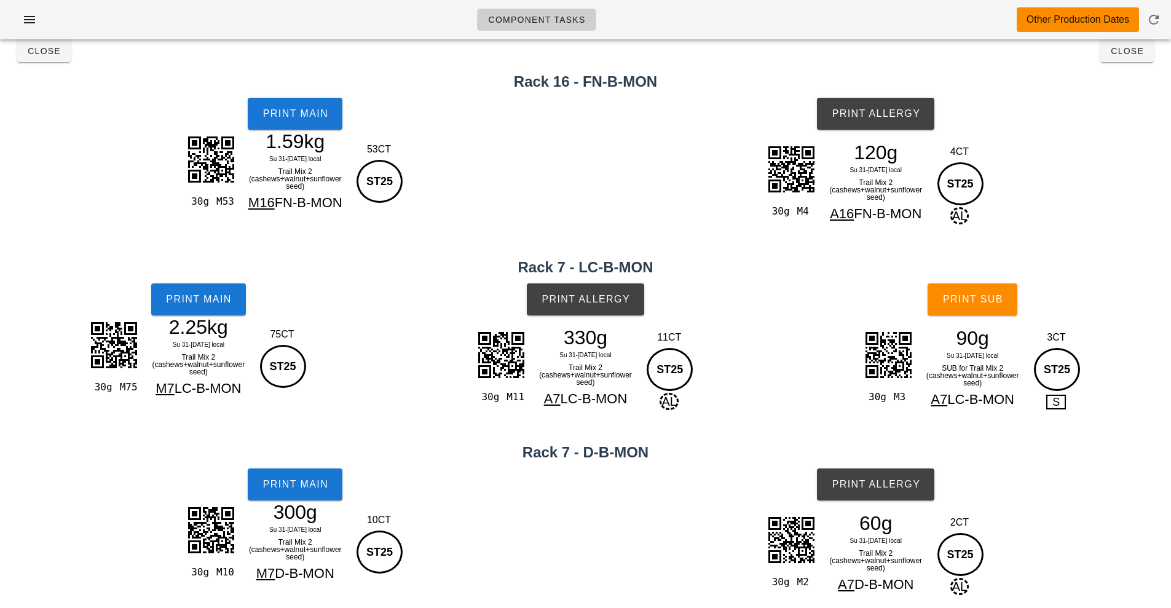
scroll to position [0, 0]
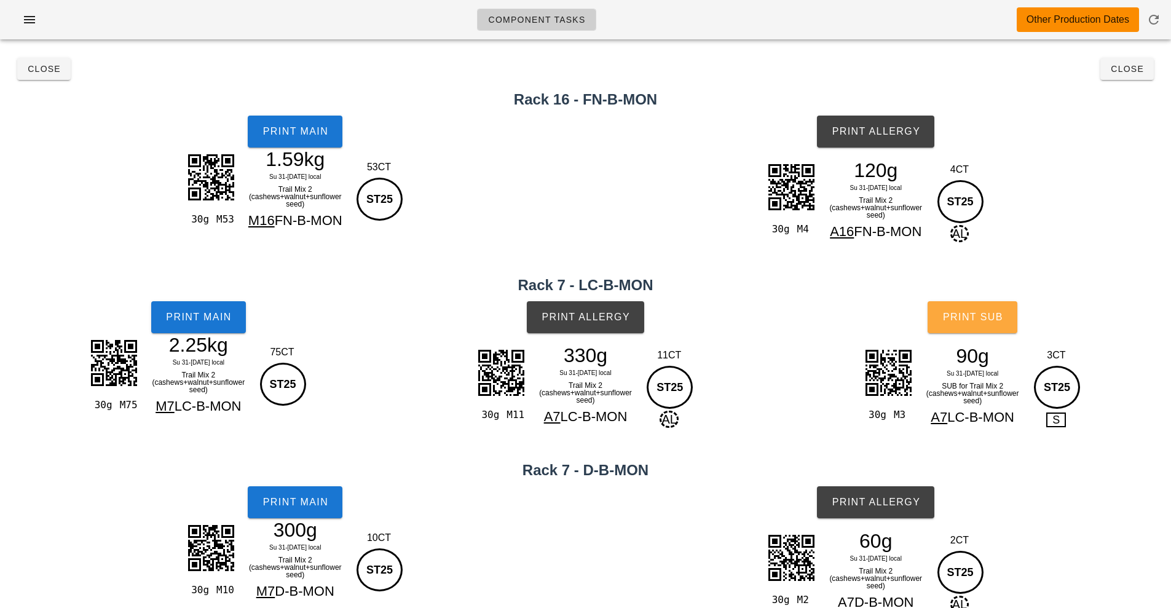
click at [975, 318] on span "Print Sub" at bounding box center [972, 317] width 61 height 11
